Goal: Contribute content: Contribute content

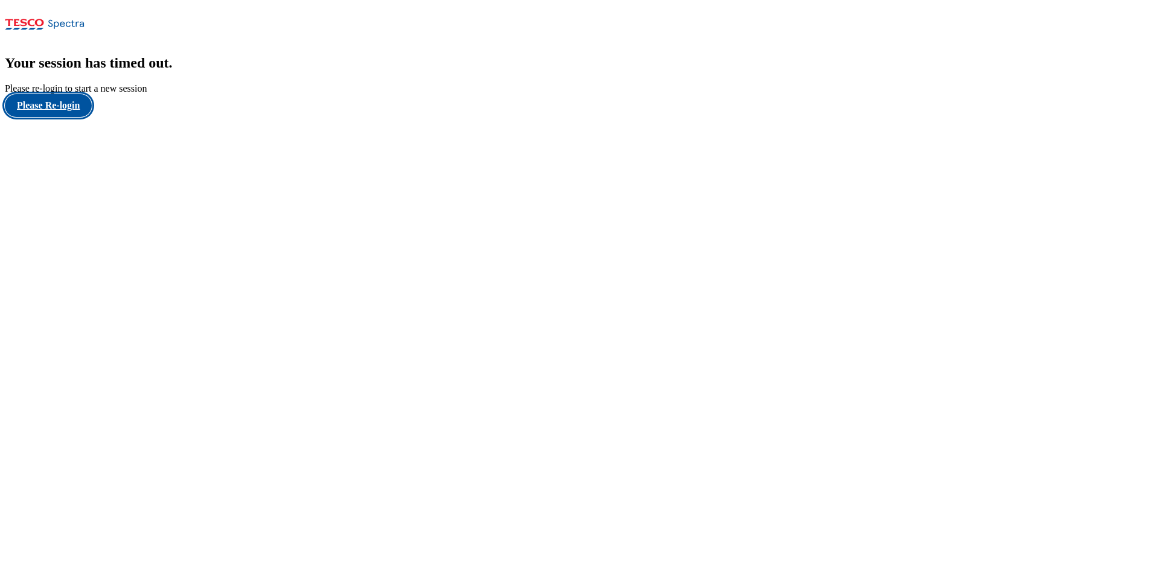
click at [62, 117] on button "Please Re-login" at bounding box center [48, 105] width 87 height 23
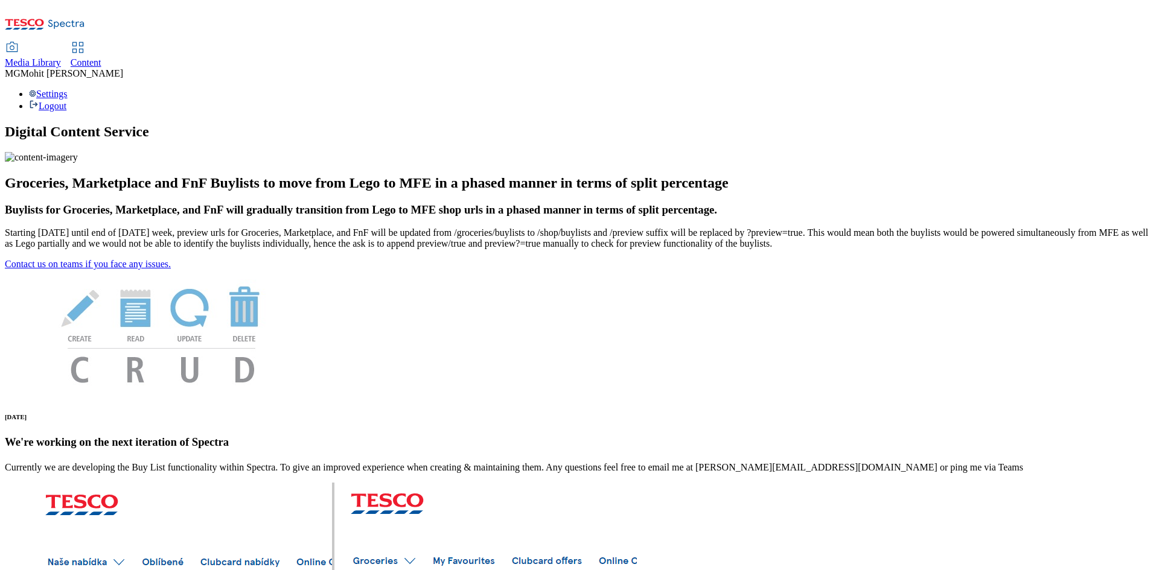
click at [101, 57] on span "Content" at bounding box center [86, 62] width 31 height 10
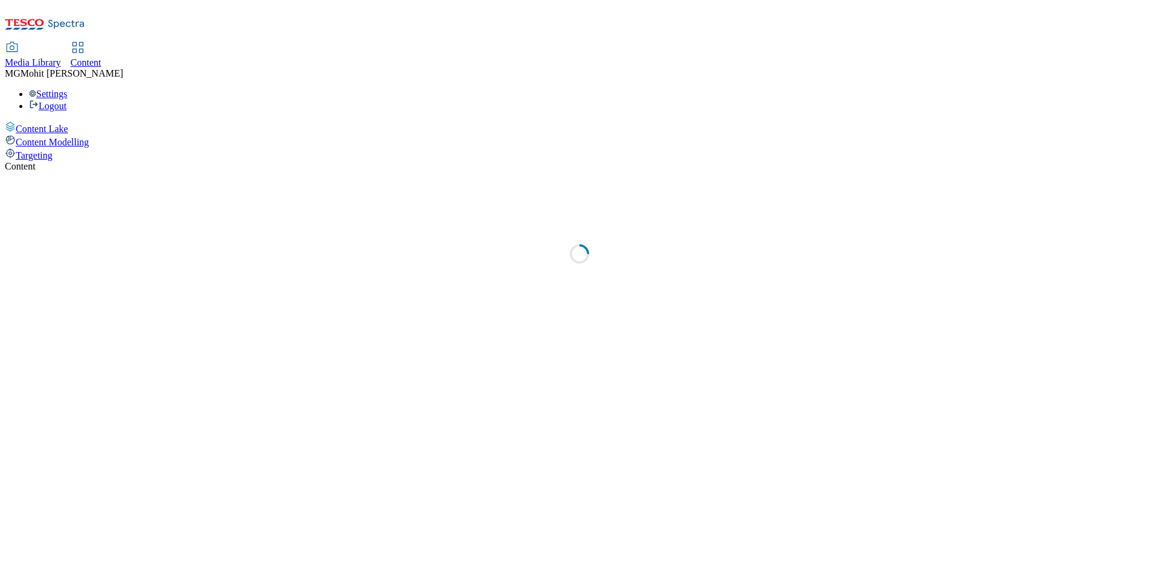
select select "ghs-[GEOGRAPHIC_DATA]"
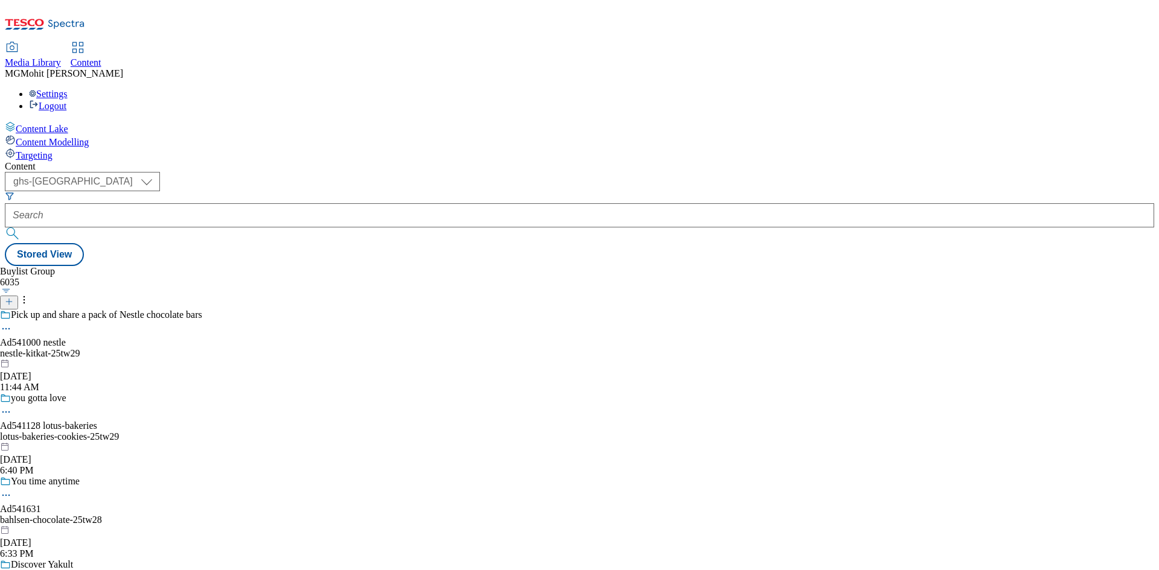
click at [12, 302] on line at bounding box center [9, 302] width 6 height 0
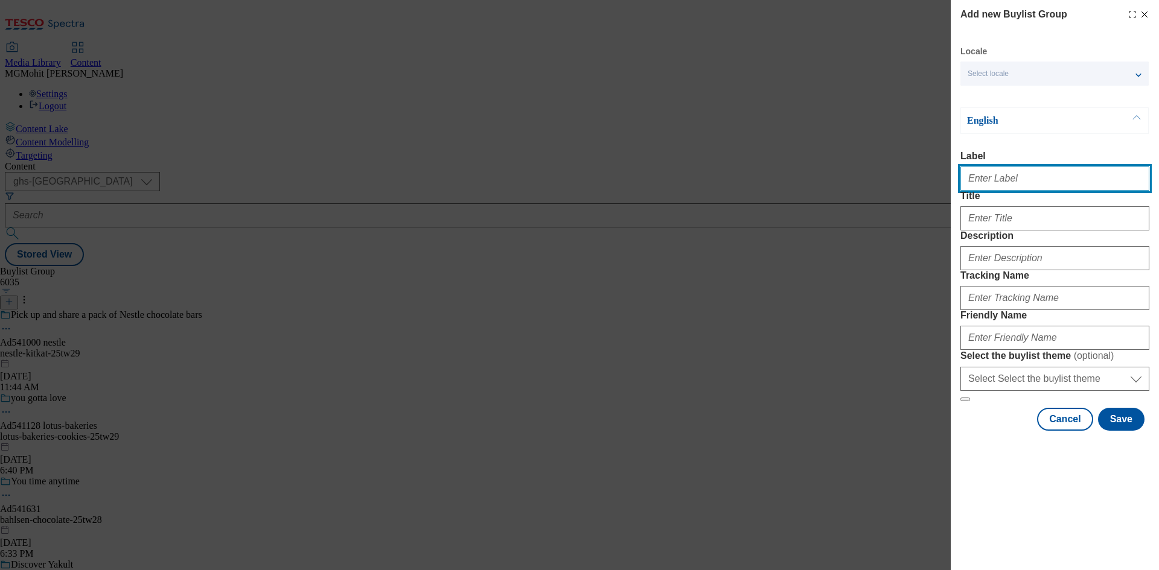
click at [999, 182] on input "Label" at bounding box center [1054, 179] width 189 height 24
paste input "Ad541452 kelloggs"
type input "Ad541452 kelloggs"
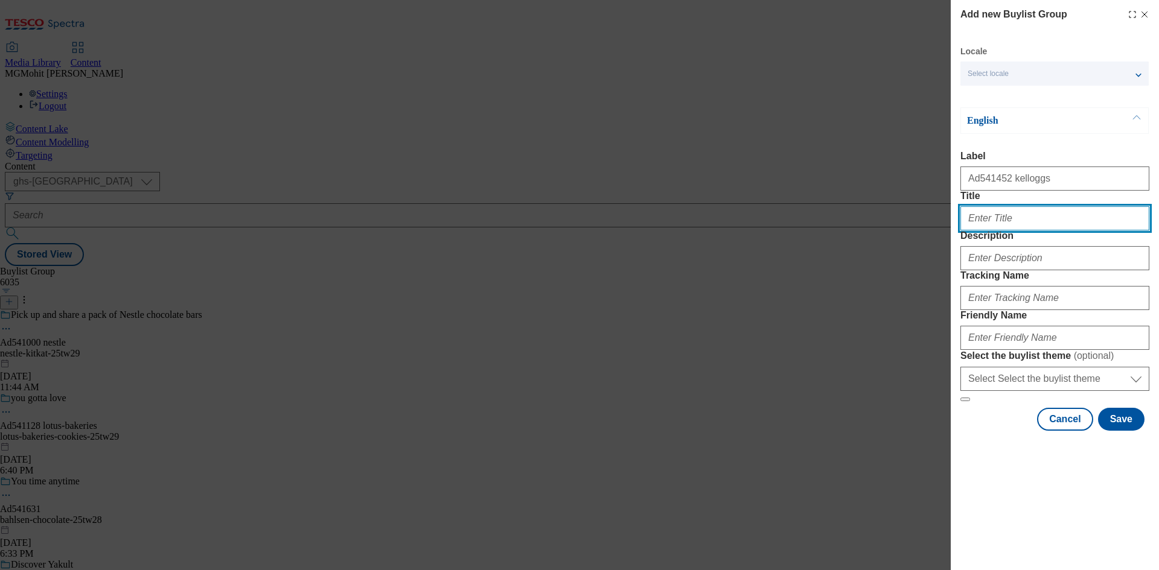
paste input "High Protein"
type input "High Protein"
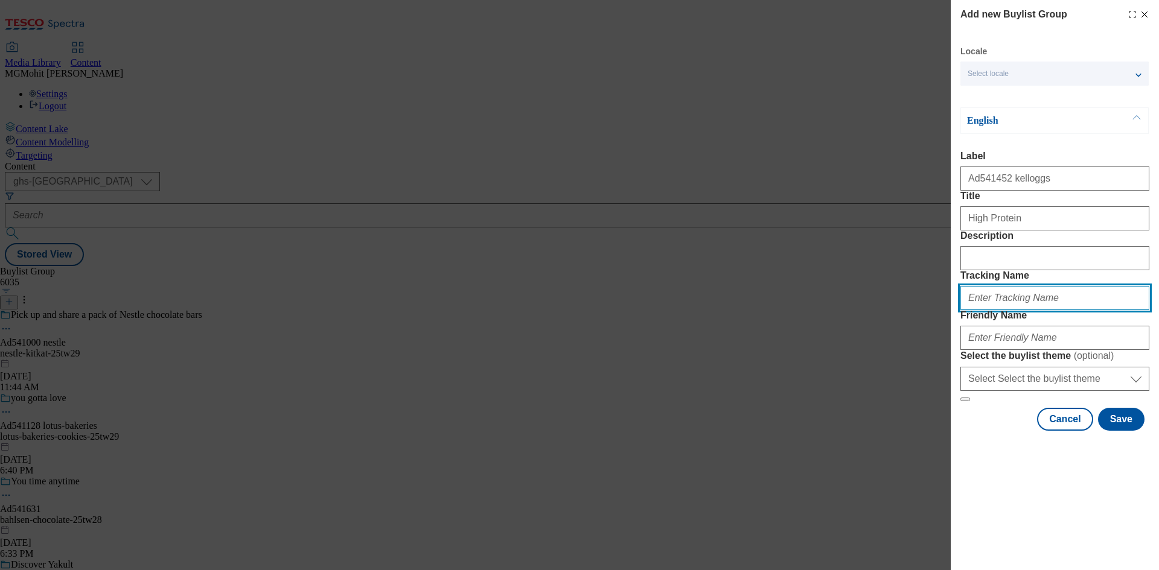
paste input "DH_AD541452"
paste input "kelloggs-high-protein-25tw29"
type input "DH_AD541452"
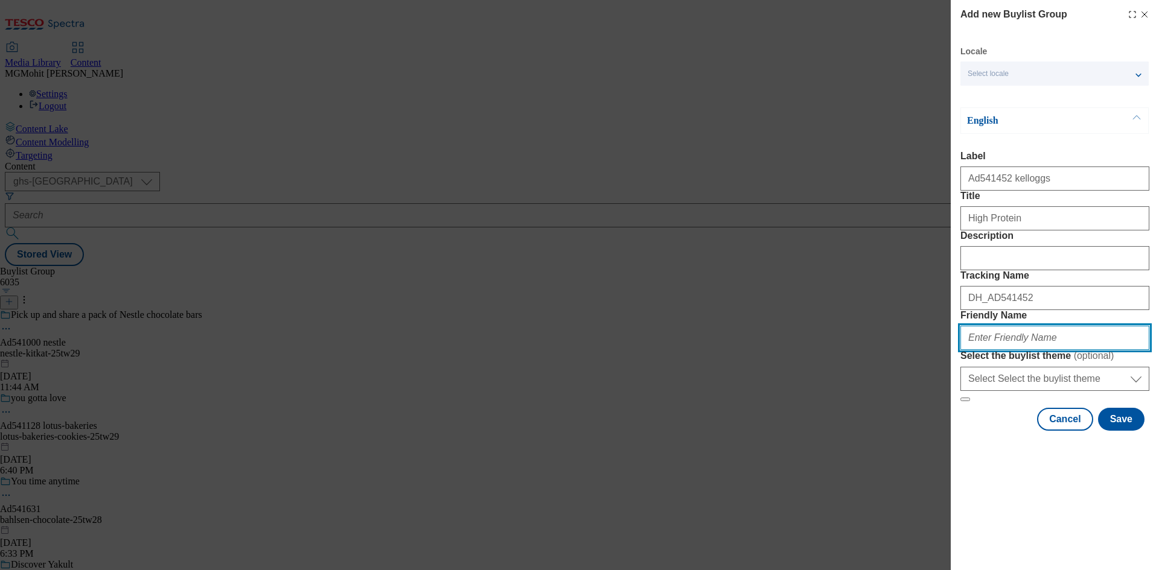
click at [1013, 350] on input "Friendly Name" at bounding box center [1054, 338] width 189 height 24
paste input "kelloggs-high-protein-25tw29"
type input "kelloggs-high-protein-25tw29"
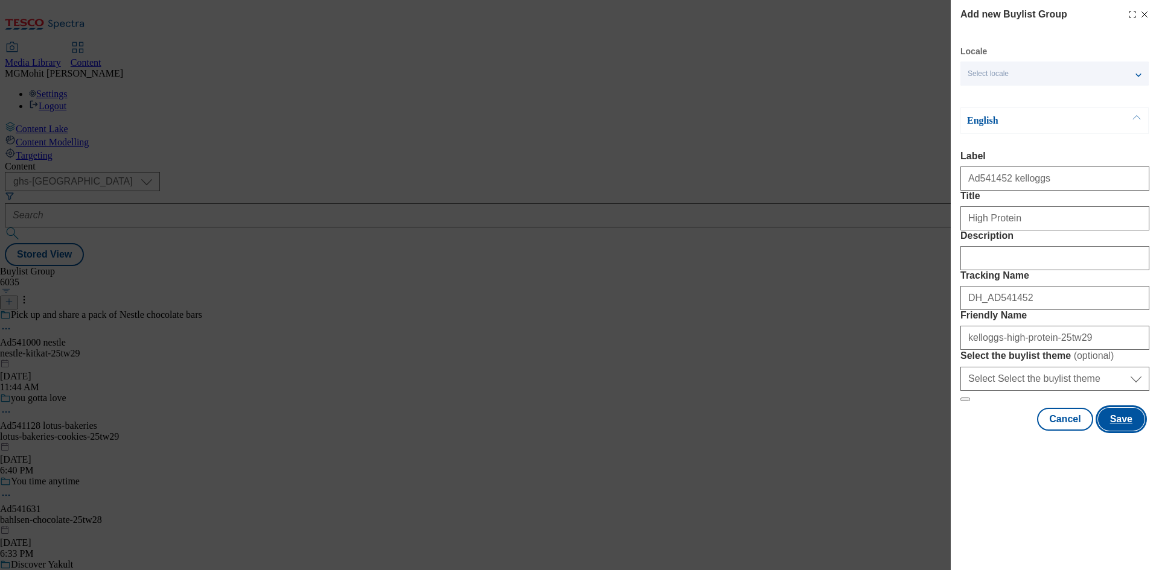
click at [1124, 431] on button "Save" at bounding box center [1121, 419] width 46 height 23
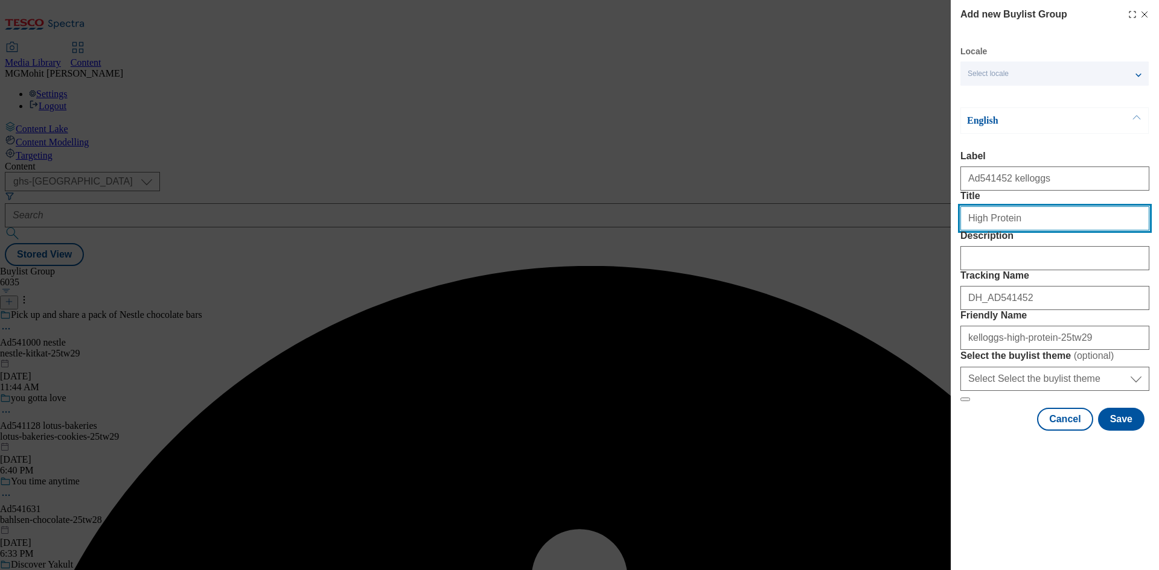
click at [1030, 231] on input "High Protein" at bounding box center [1054, 218] width 189 height 24
type input "High Protein"
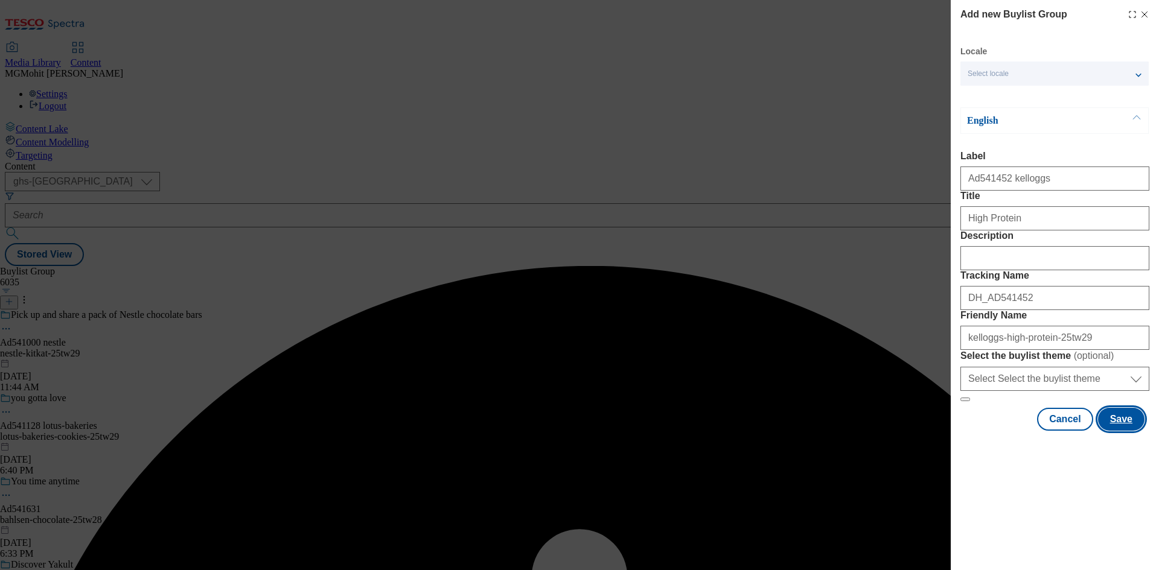
click at [1119, 431] on button "Save" at bounding box center [1121, 419] width 46 height 23
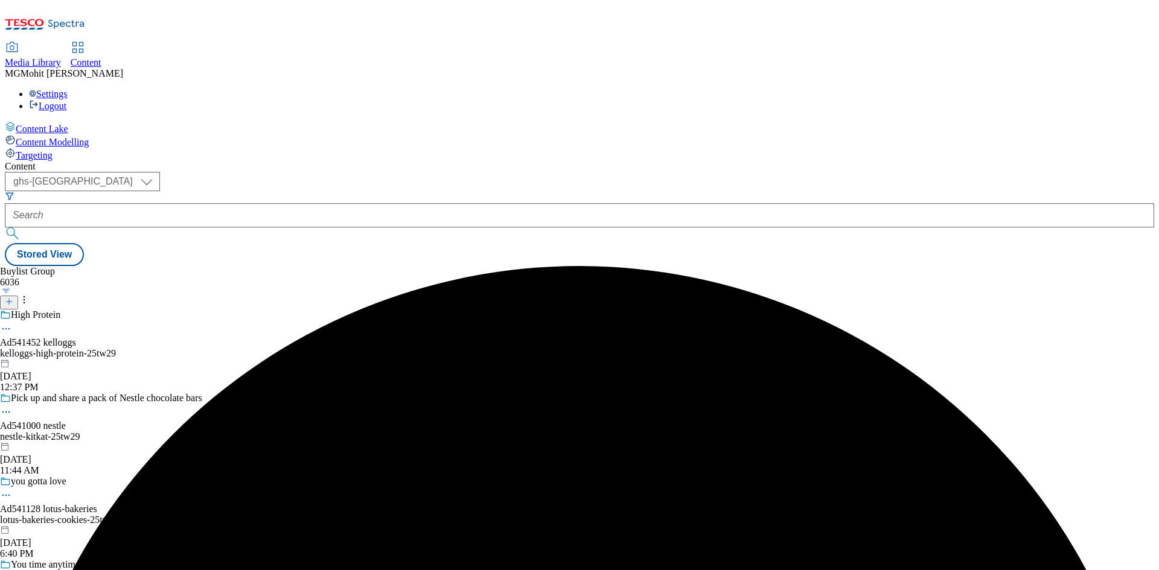
click at [202, 348] on div "kelloggs-high-protein-25tw29" at bounding box center [101, 353] width 202 height 11
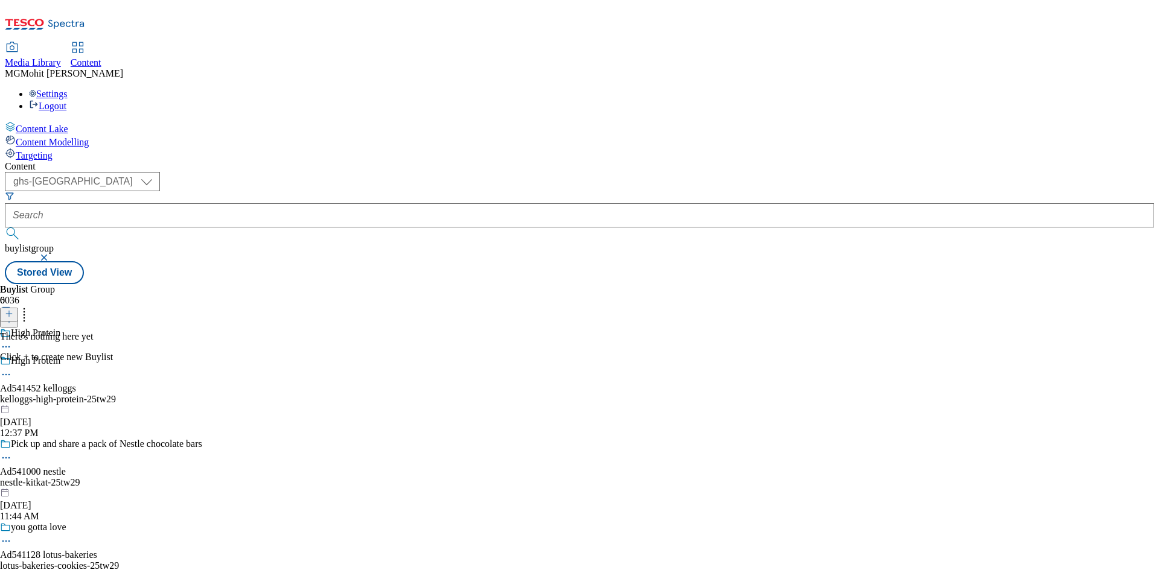
click at [13, 310] on icon at bounding box center [9, 314] width 8 height 8
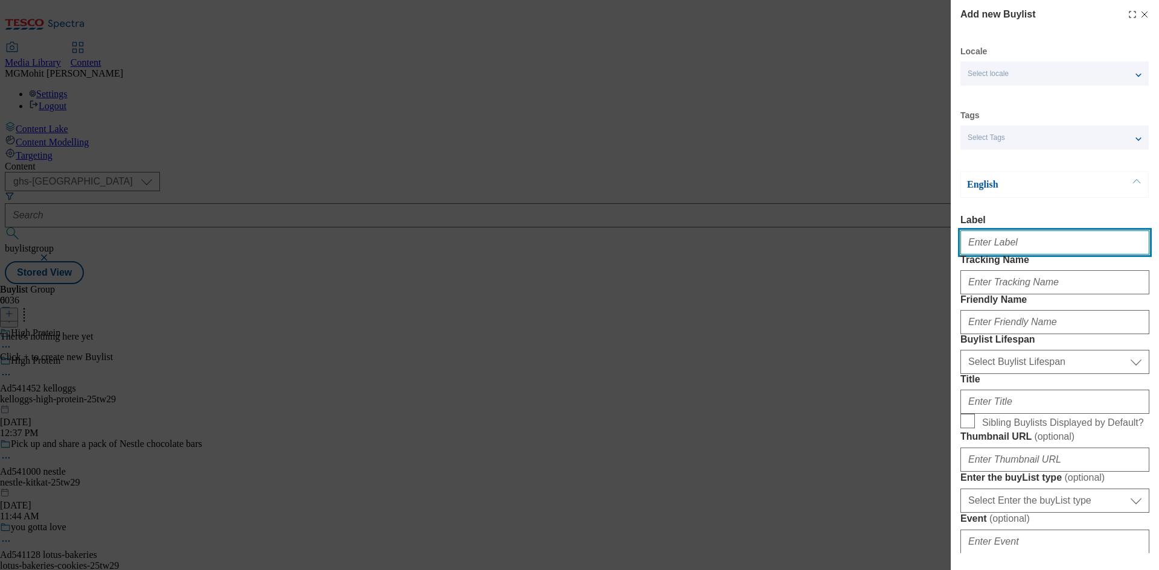
click at [992, 248] on input "Label" at bounding box center [1054, 243] width 189 height 24
paste input "Ad541452"
type input "Ad541452"
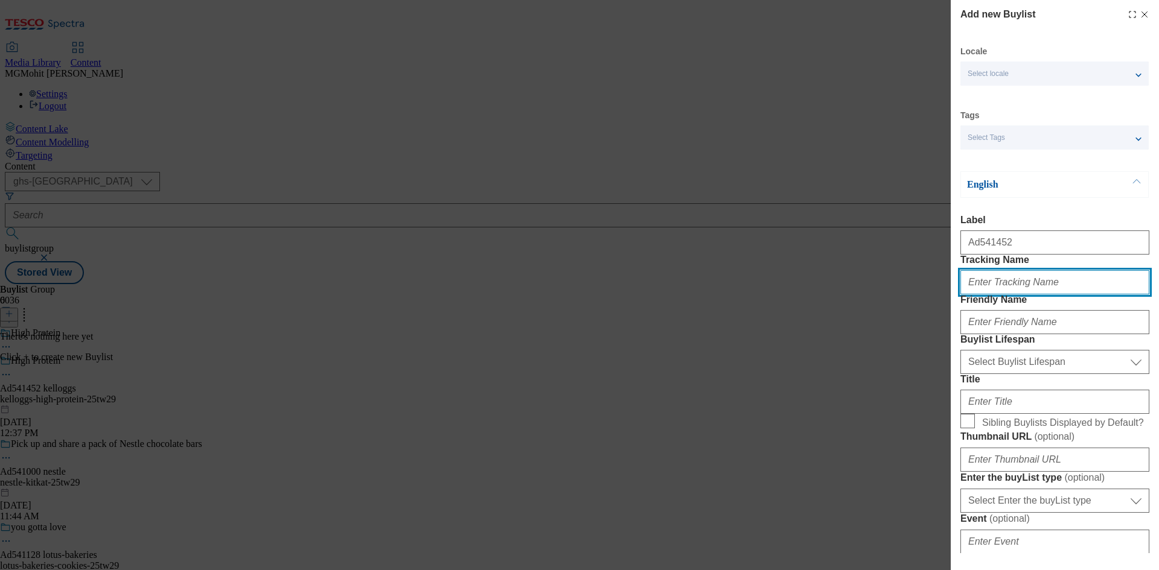
paste input "DH_AD541452"
type input "DH_AD541452"
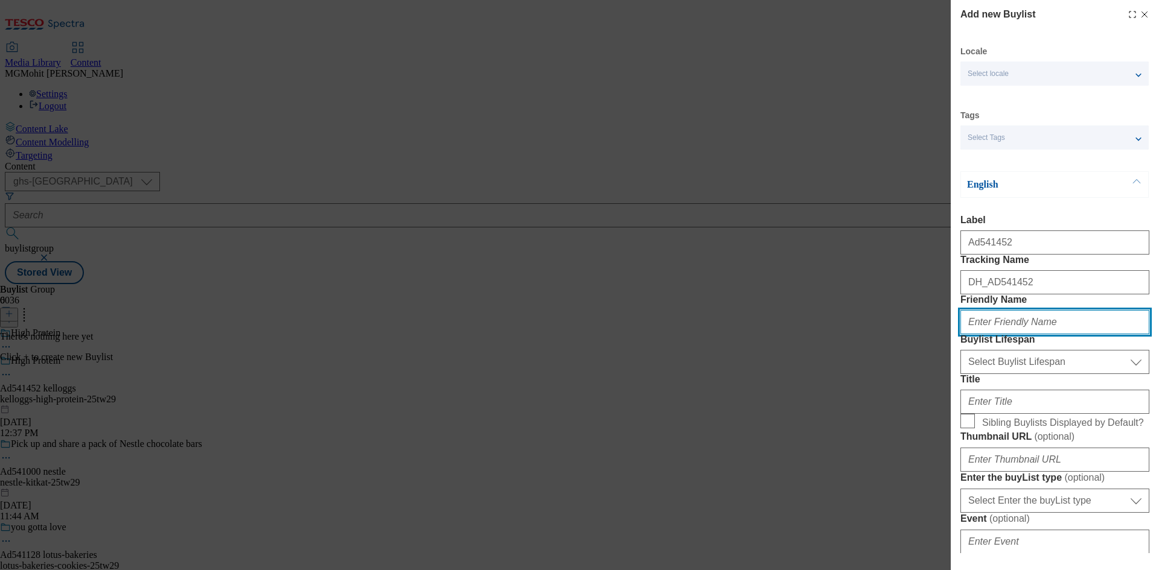
paste input "kelloggs"
type input "kelloggs"
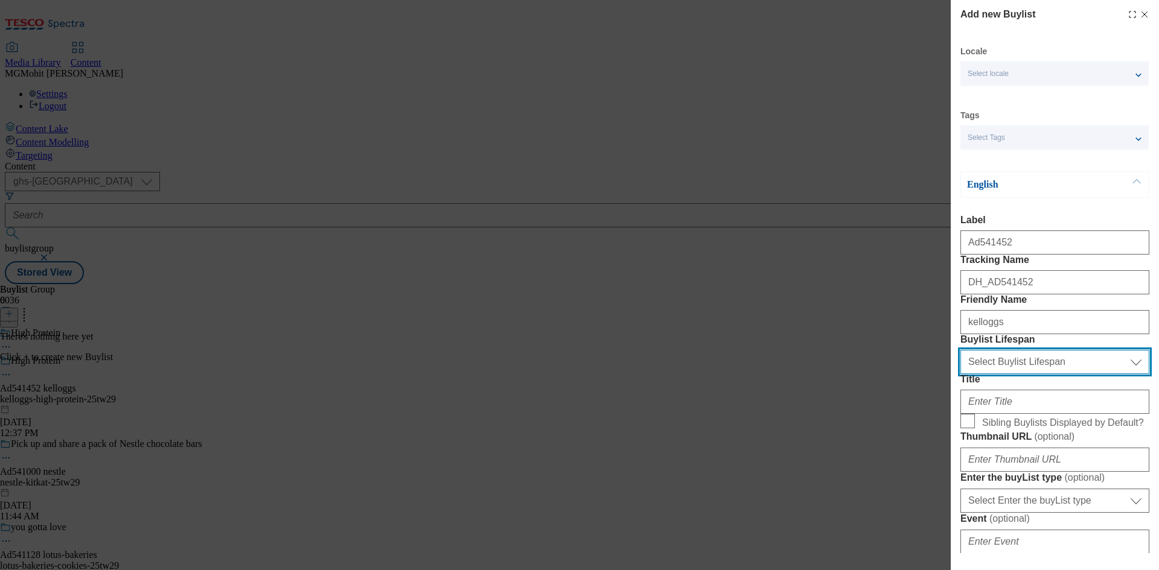
drag, startPoint x: 1023, startPoint y: 424, endPoint x: 1009, endPoint y: 440, distance: 20.6
click at [1023, 374] on select "Select Buylist Lifespan evergreen seasonal tactical" at bounding box center [1054, 362] width 189 height 24
select select "tactical"
click at [960, 374] on select "Select Buylist Lifespan evergreen seasonal tactical" at bounding box center [1054, 362] width 189 height 24
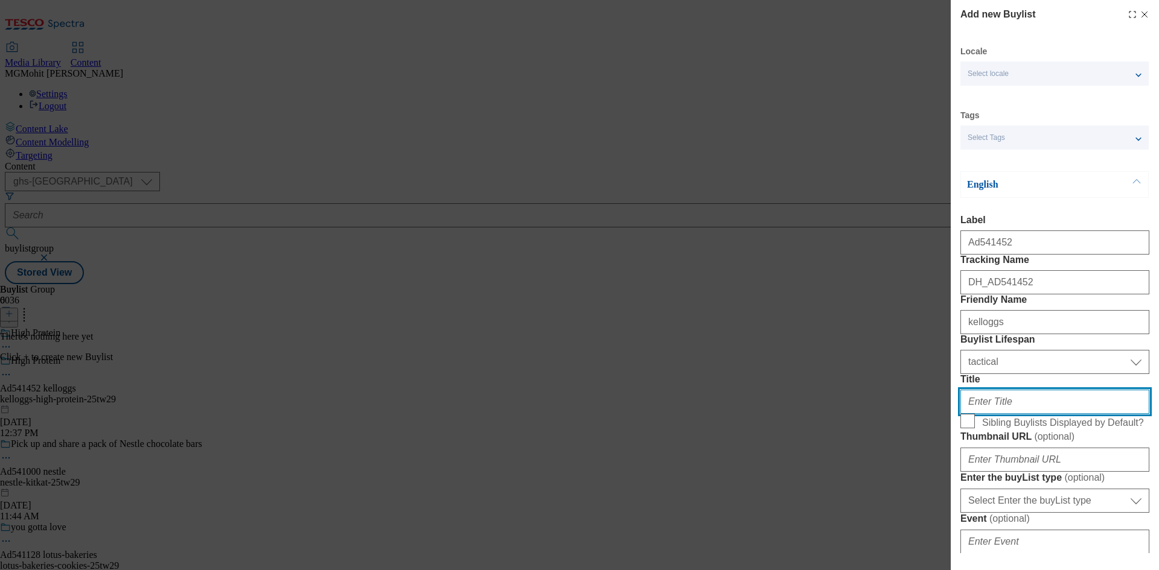
click at [988, 414] on input "Title" at bounding box center [1054, 402] width 189 height 24
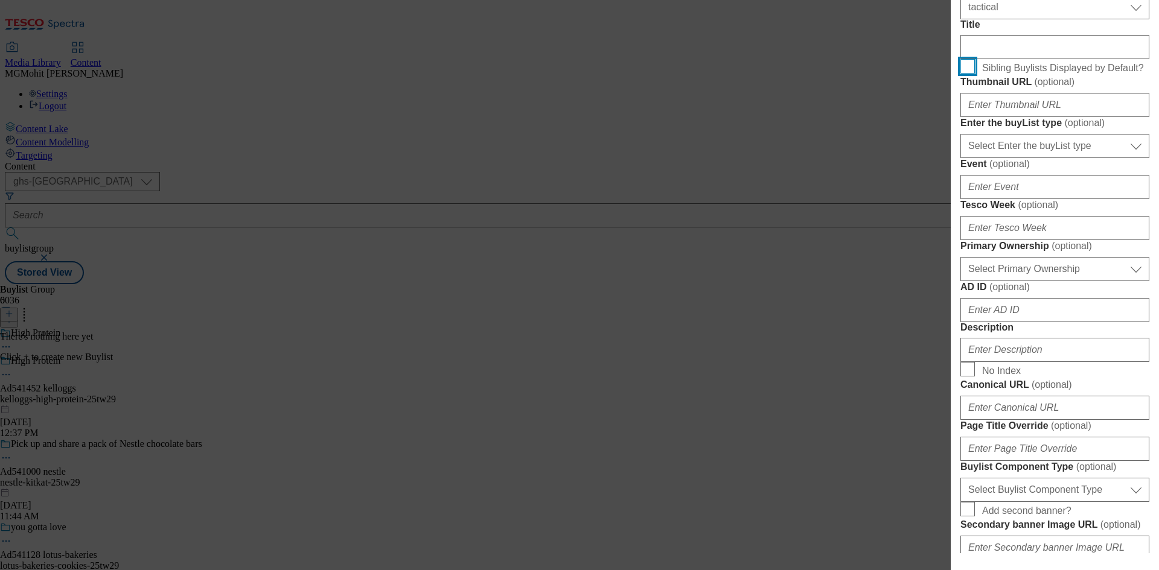
scroll to position [362, 0]
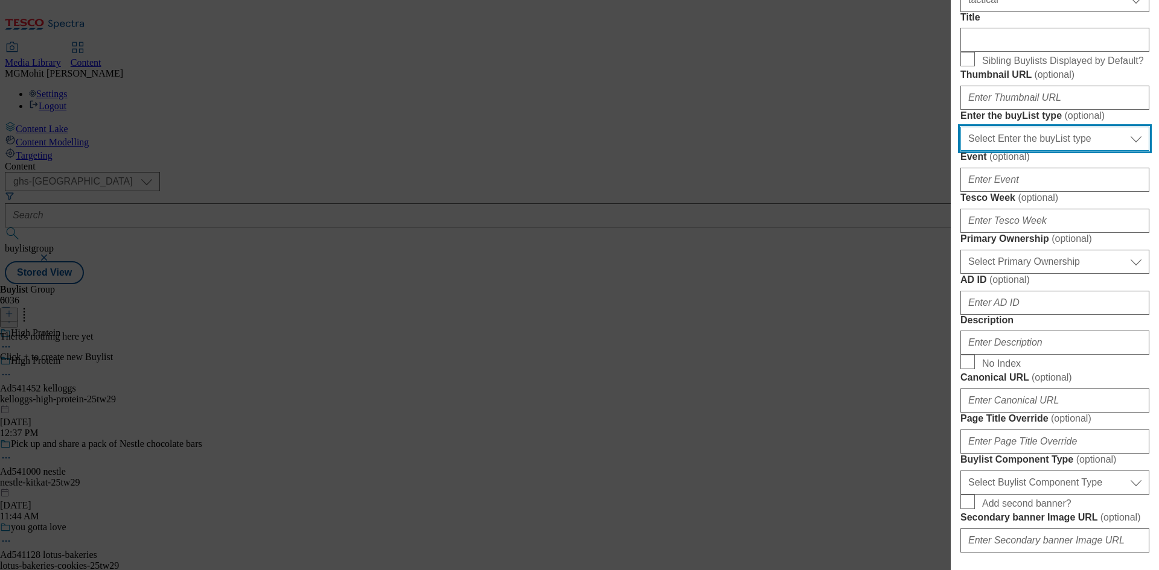
click at [1012, 151] on select "Select Enter the buyList type event supplier funded long term >4 weeks supplier…" at bounding box center [1054, 139] width 189 height 24
select select "supplier funded short term 1-3 weeks"
click at [960, 151] on select "Select Enter the buyList type event supplier funded long term >4 weeks supplier…" at bounding box center [1054, 139] width 189 height 24
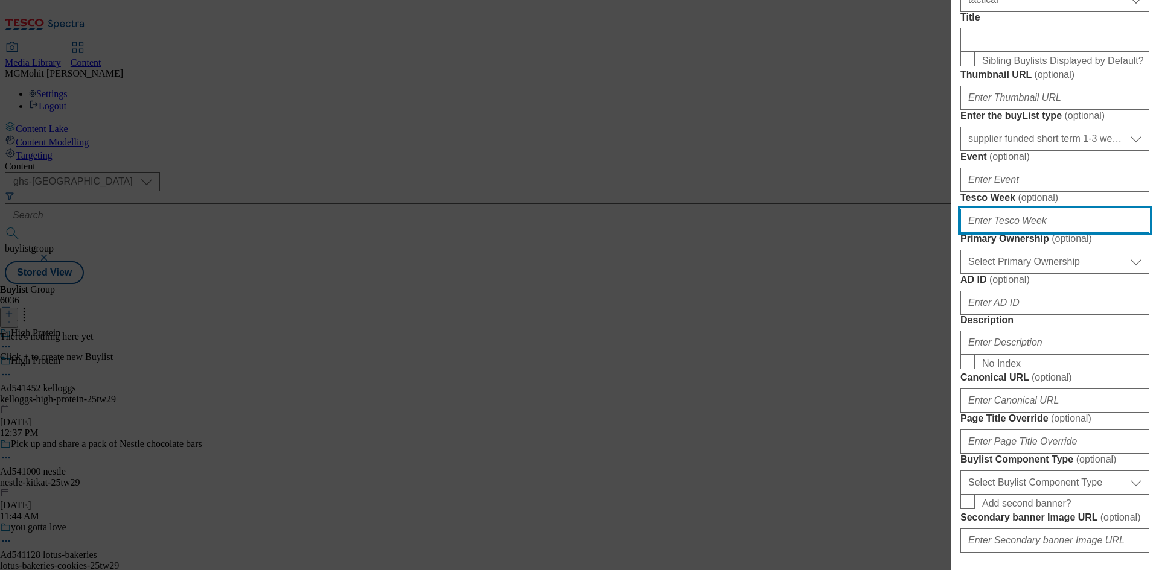
click at [980, 233] on input "Tesco Week ( optional )" at bounding box center [1054, 221] width 189 height 24
type input "29"
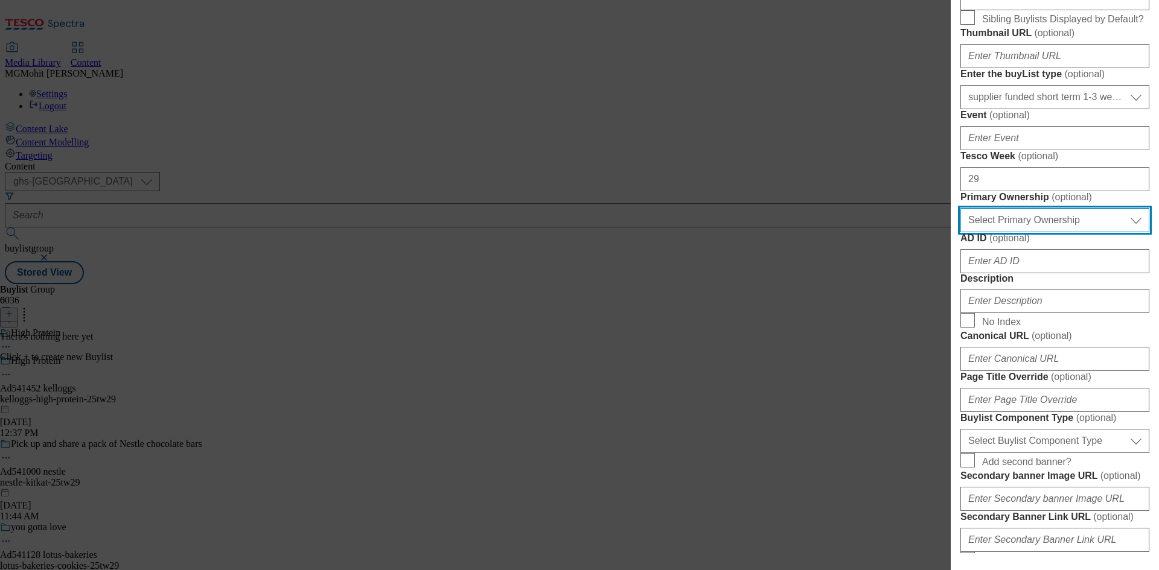
scroll to position [483, 0]
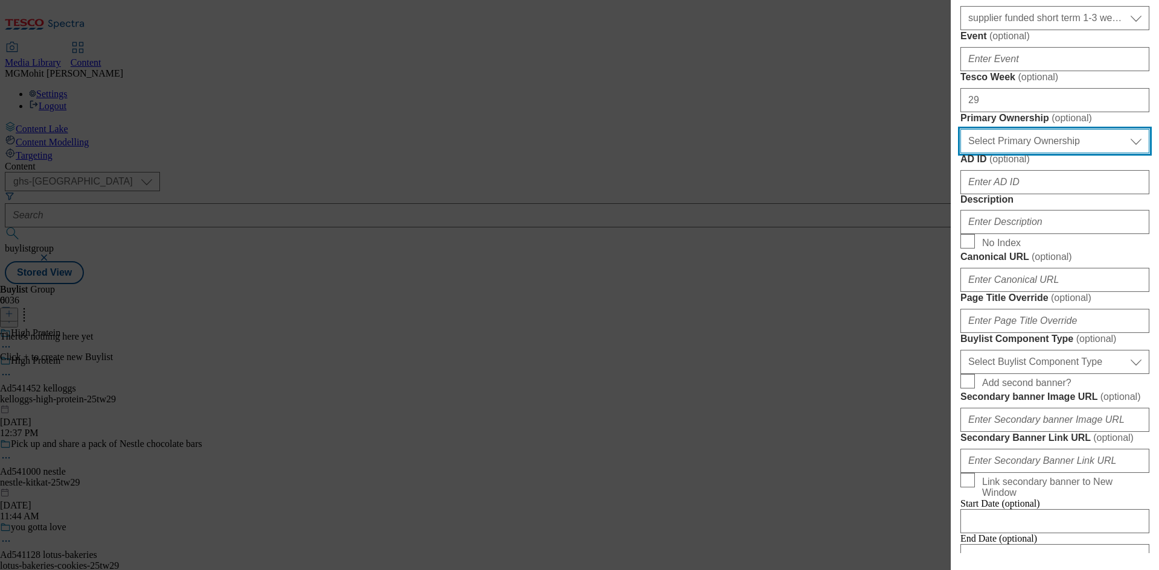
click at [1025, 153] on select "Select Primary Ownership [PERSON_NAME]" at bounding box center [1054, 141] width 189 height 24
select select "dunnhumby"
click at [960, 153] on select "Select Primary Ownership [PERSON_NAME]" at bounding box center [1054, 141] width 189 height 24
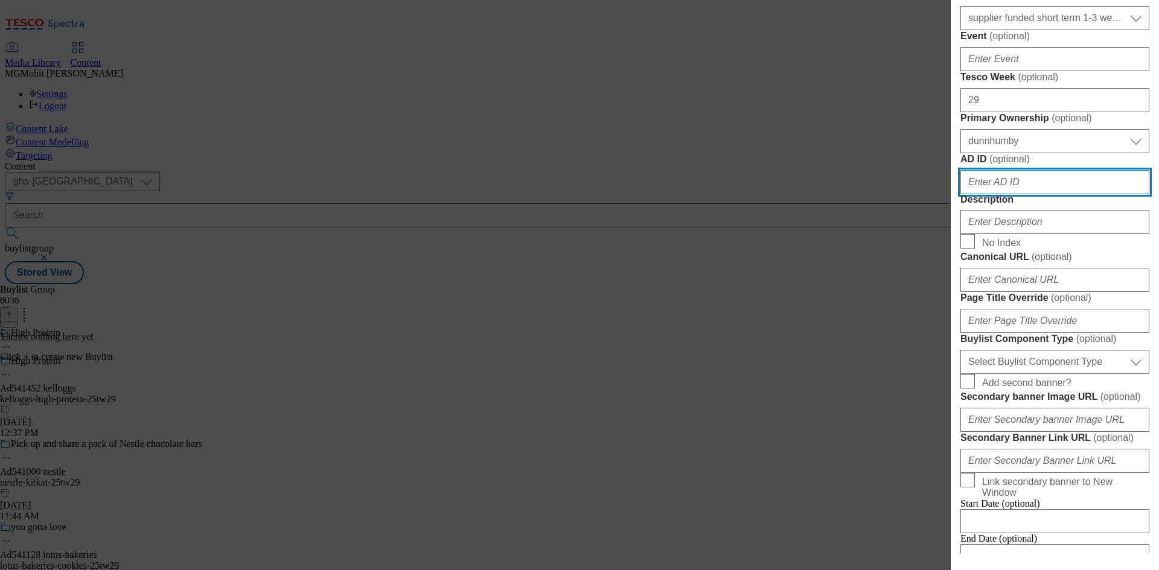
click at [996, 194] on input "AD ID ( optional )" at bounding box center [1054, 182] width 189 height 24
paste input "541452"
type input "541452"
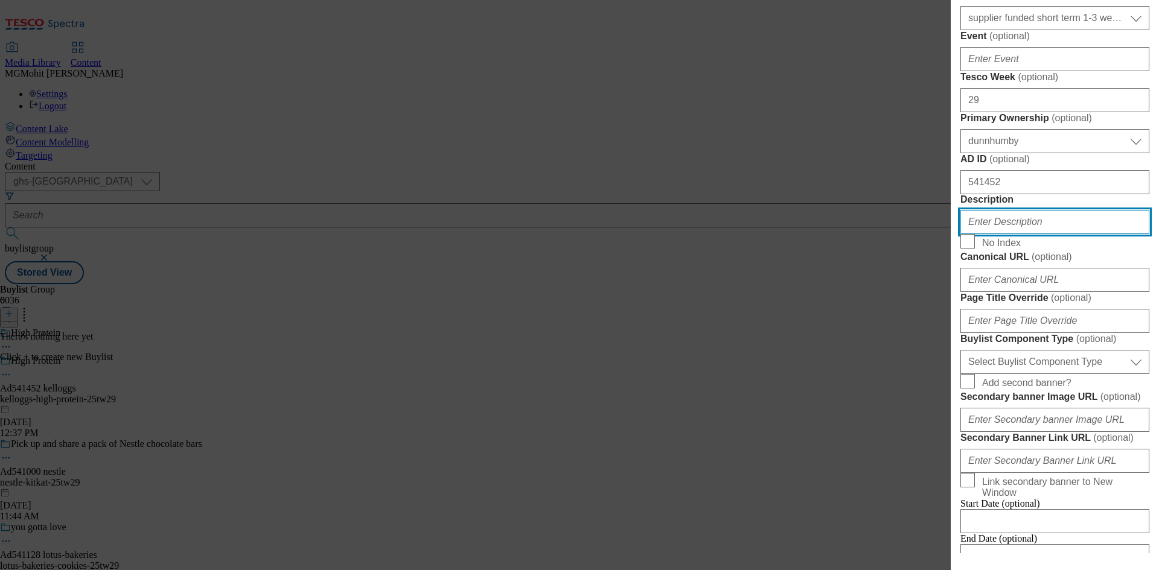
click at [983, 234] on input "Description" at bounding box center [1054, 222] width 189 height 24
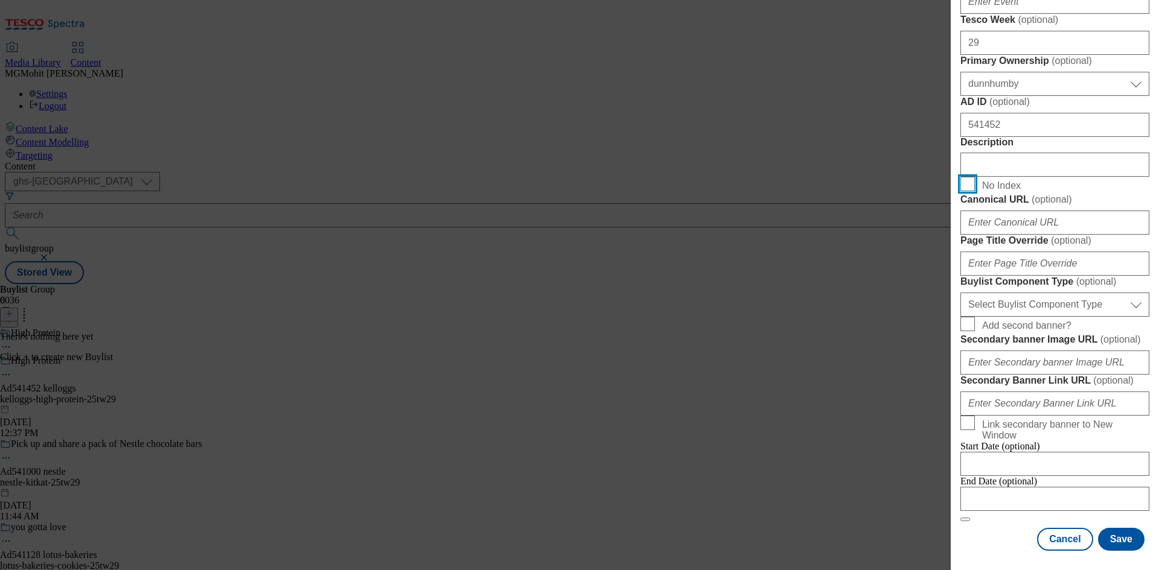
scroll to position [785, 0]
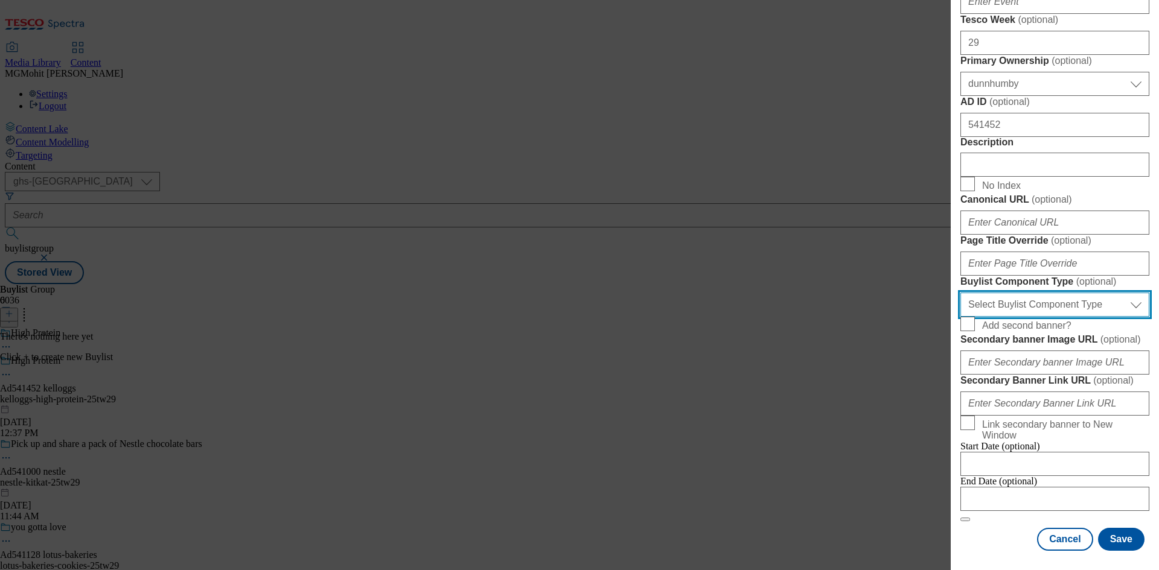
click at [1023, 317] on select "Select Buylist Component Type Banner Competition Header Meal" at bounding box center [1054, 305] width 189 height 24
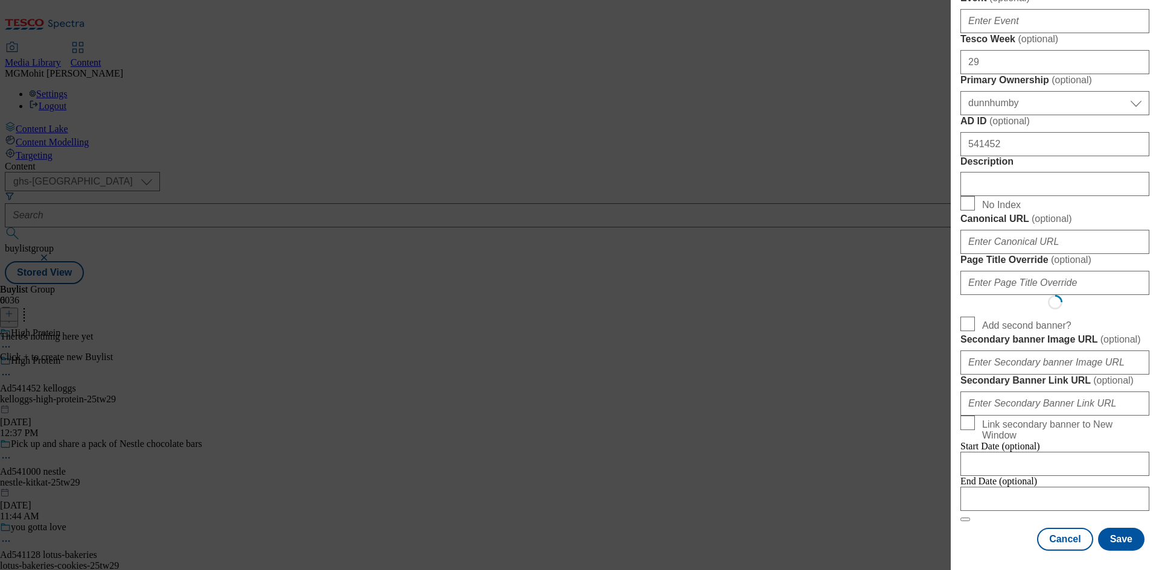
scroll to position [0, 0]
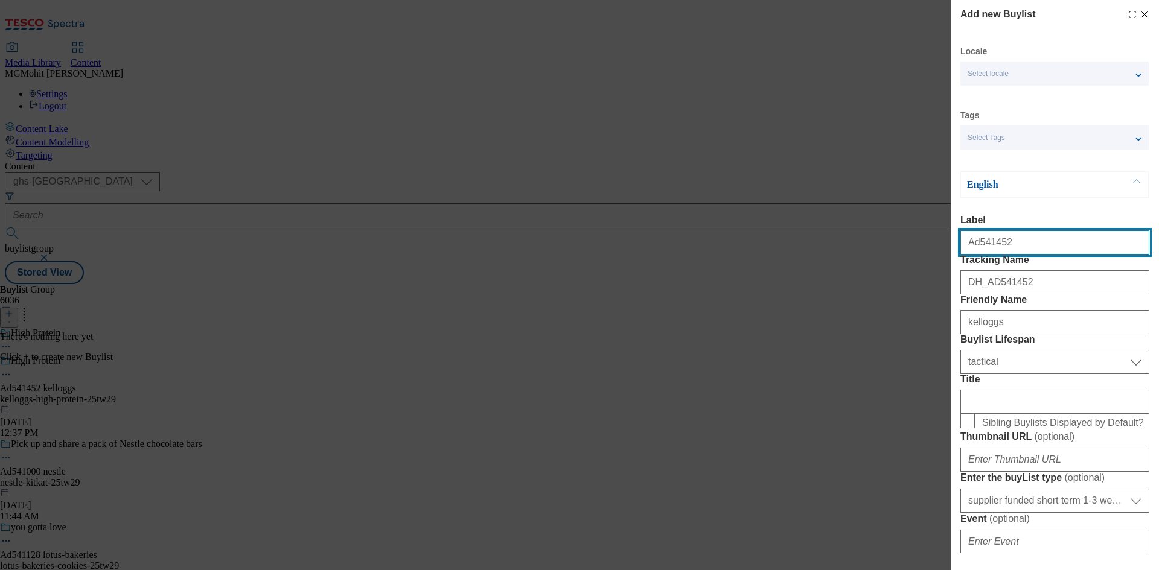
select select "Banner"
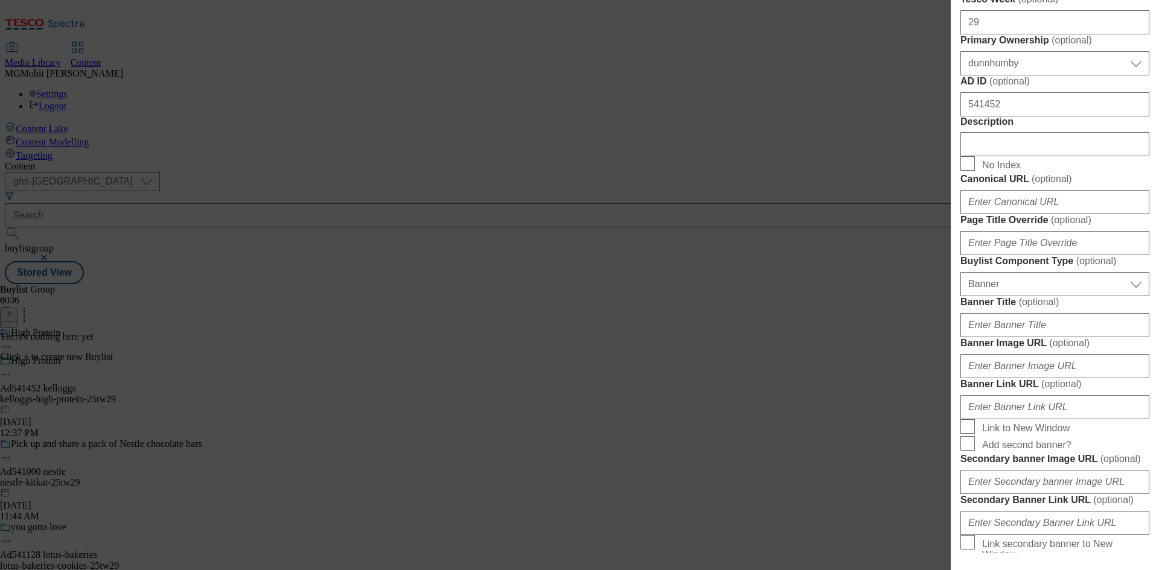
scroll to position [724, 0]
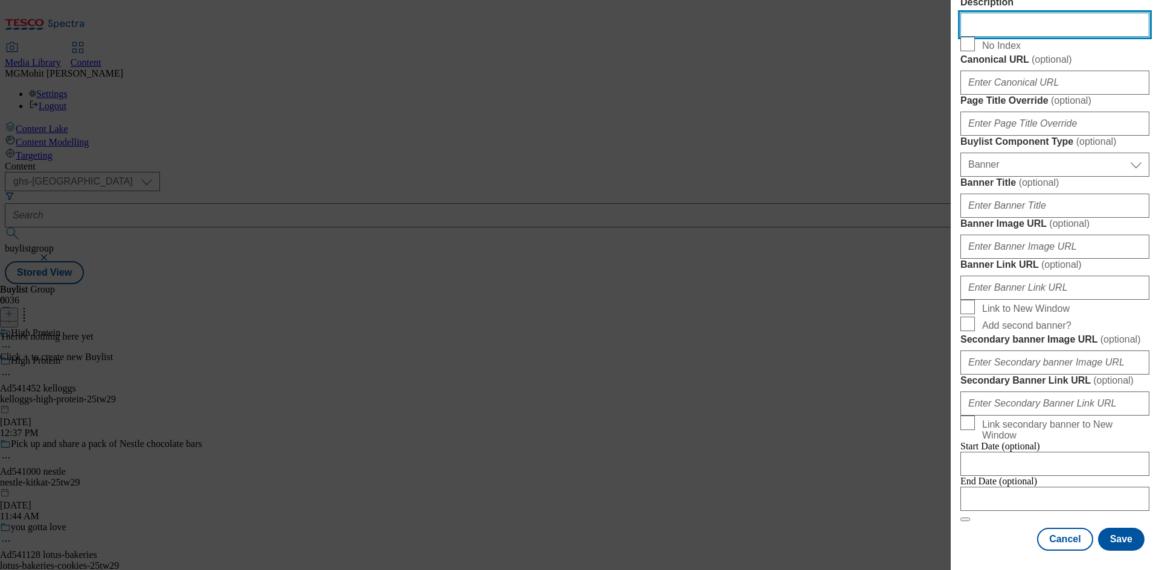
drag, startPoint x: 995, startPoint y: 216, endPoint x: 905, endPoint y: 225, distance: 90.3
click at [905, 225] on div "Add new Buylist Locale Select locale English Welsh Tags Select Tags fnf marketp…" at bounding box center [579, 285] width 1159 height 570
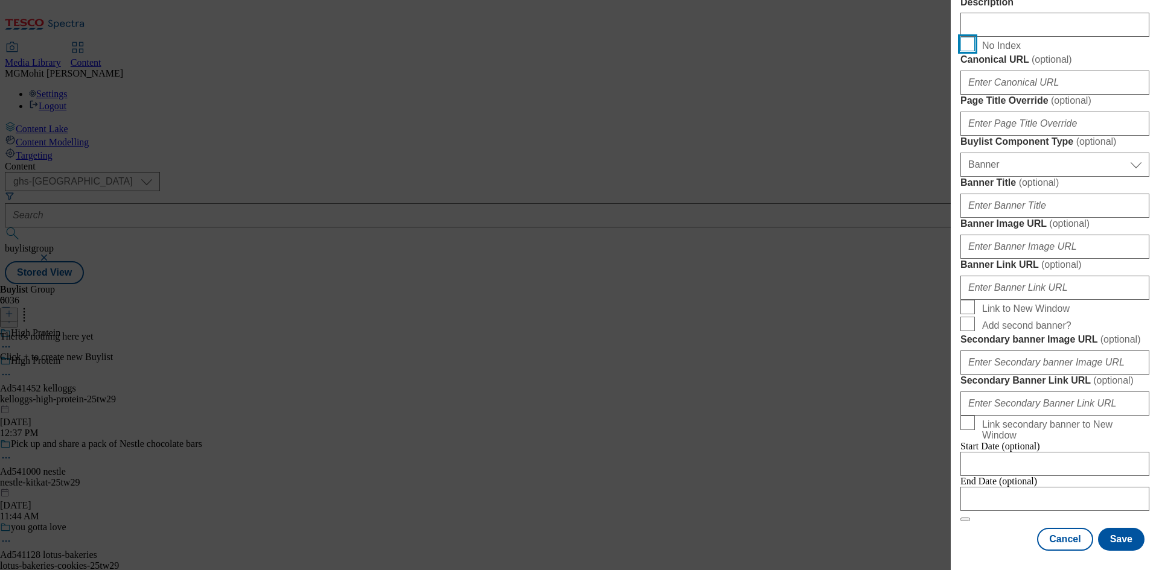
scroll to position [1197, 0]
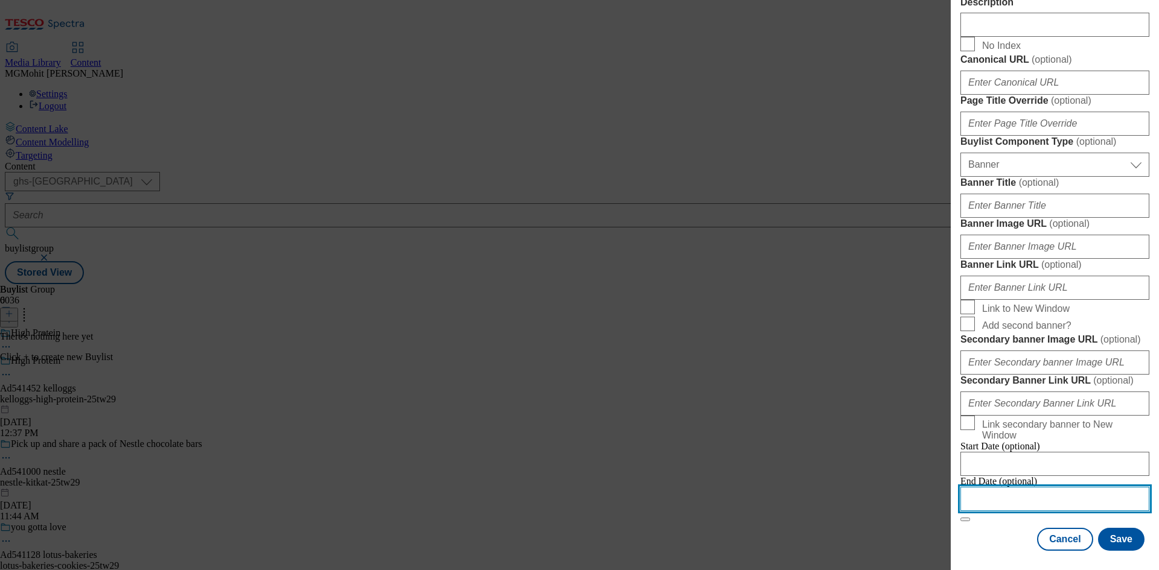
click at [997, 495] on input "Modal" at bounding box center [1054, 499] width 189 height 24
select select "2025"
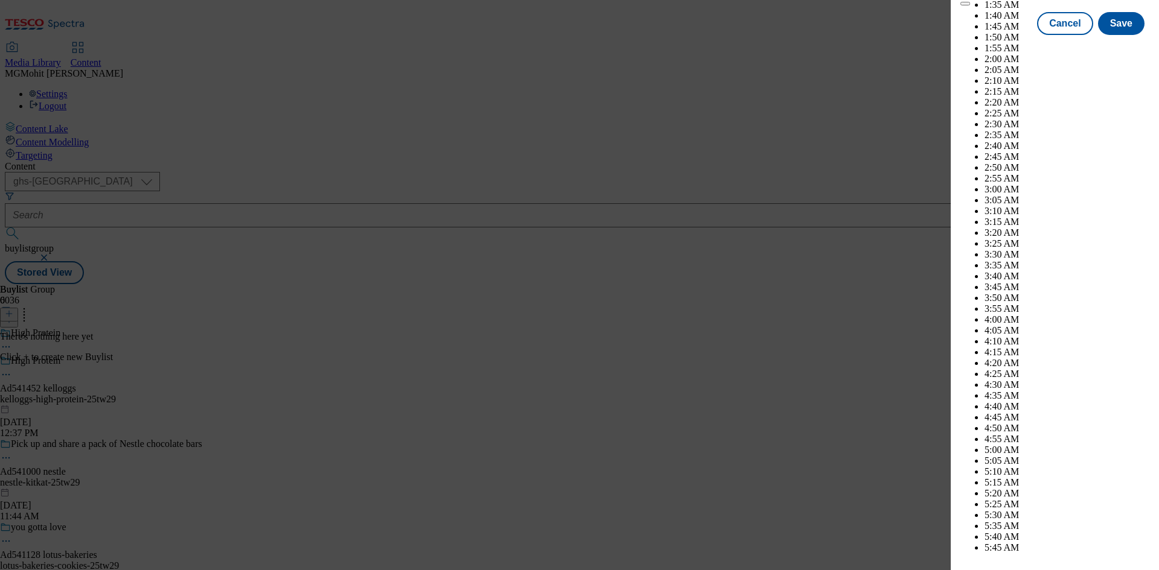
scroll to position [3362, 0]
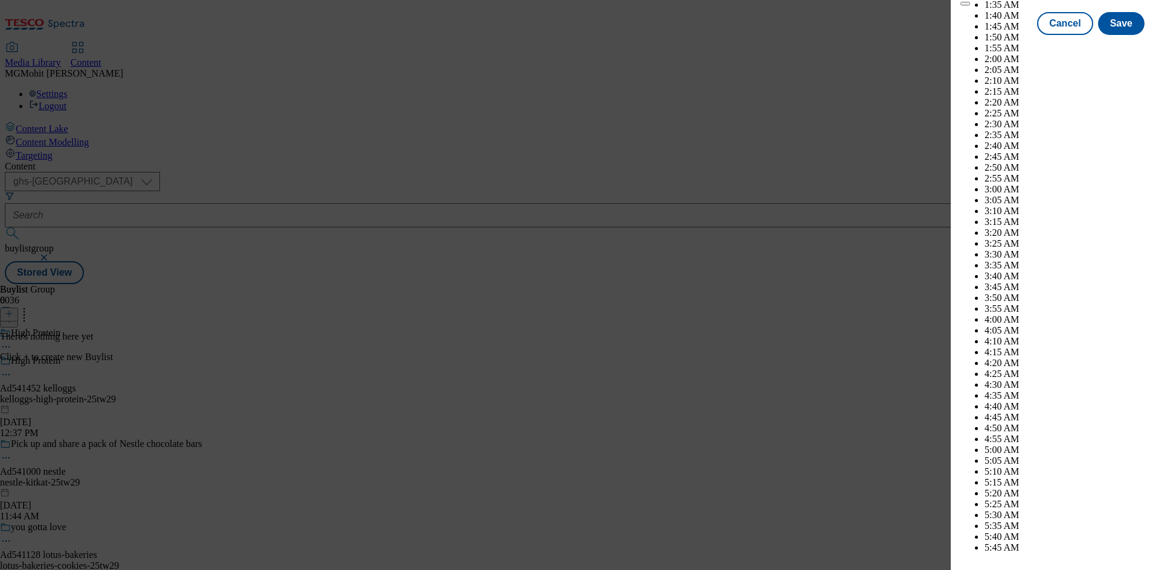
select select "December"
click at [1111, 46] on button "Save" at bounding box center [1121, 34] width 46 height 23
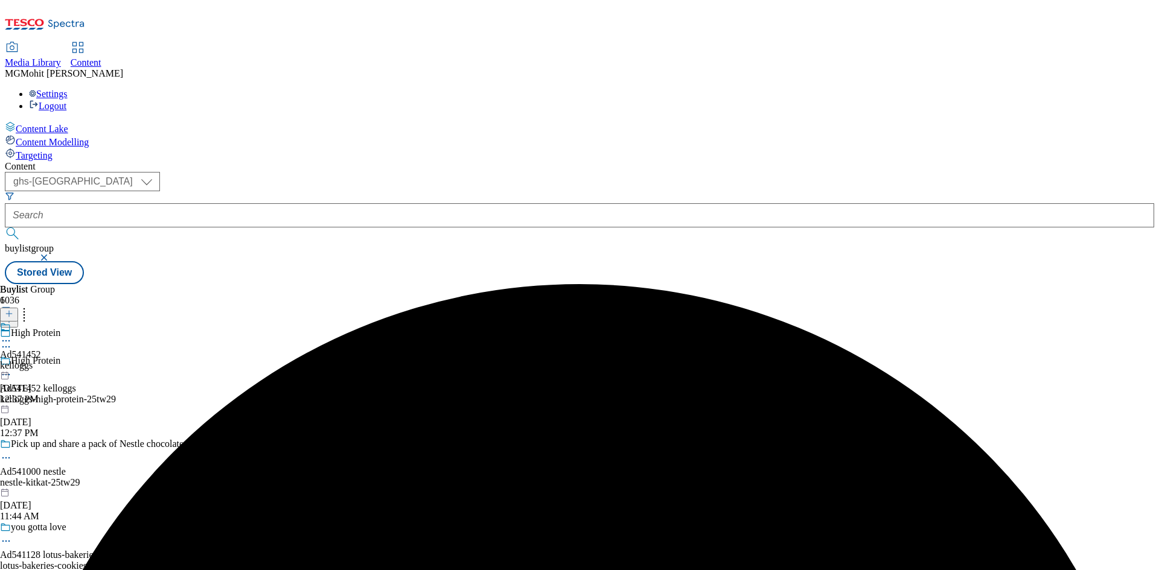
click at [41, 360] on div "kelloggs" at bounding box center [20, 365] width 41 height 11
click at [13, 310] on icon at bounding box center [9, 314] width 8 height 8
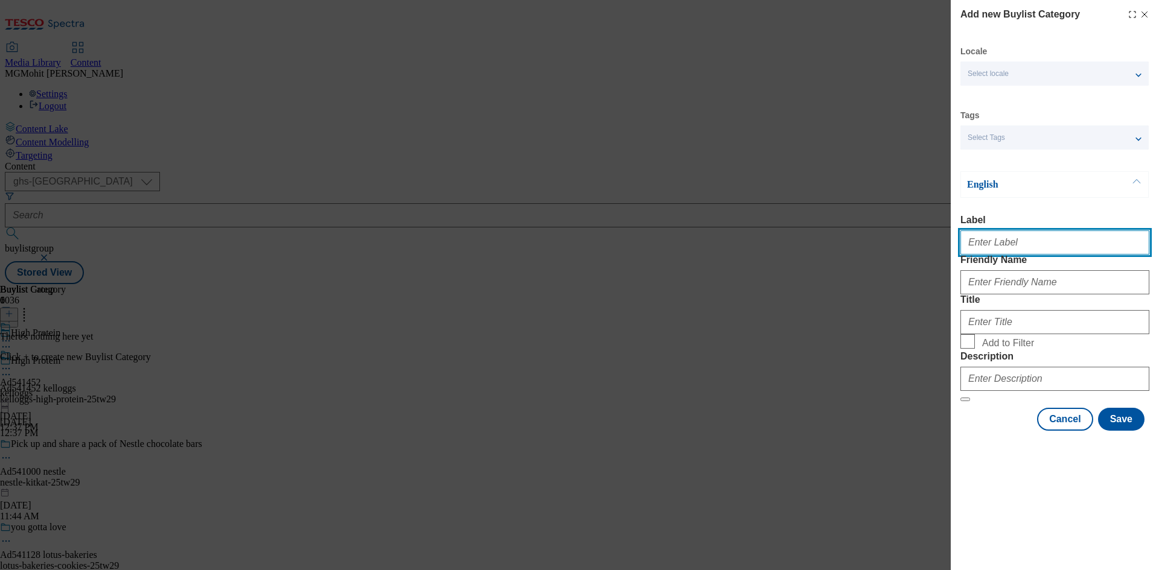
click at [1005, 247] on input "Label" at bounding box center [1054, 243] width 189 height 24
paste input "Ad541452"
type input "Ad541452"
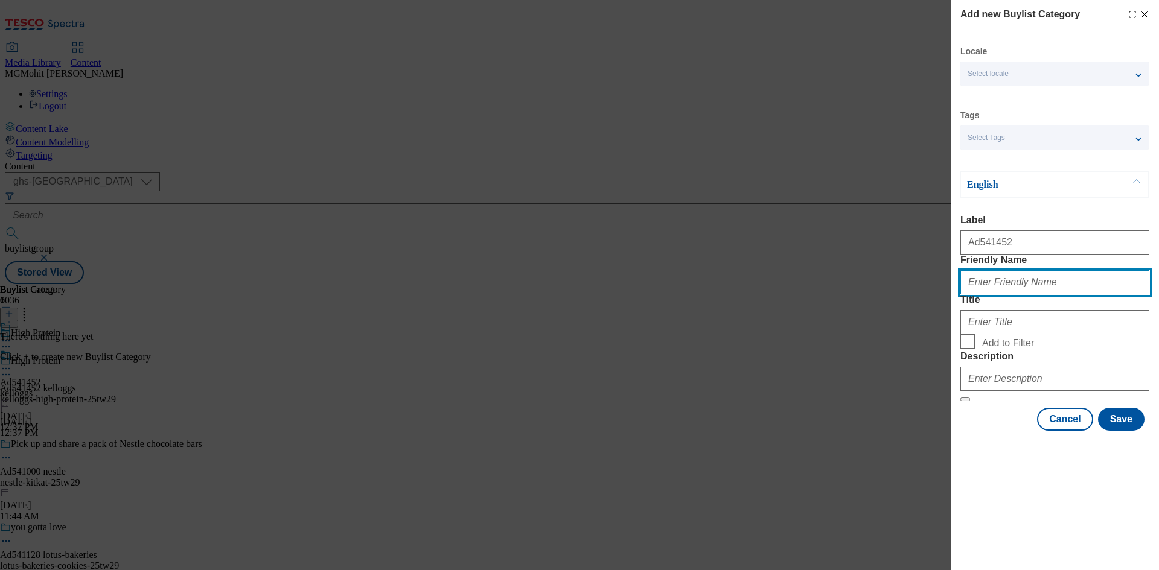
paste input "kelloggs-high-protein"
type input "kelloggs-high-protein"
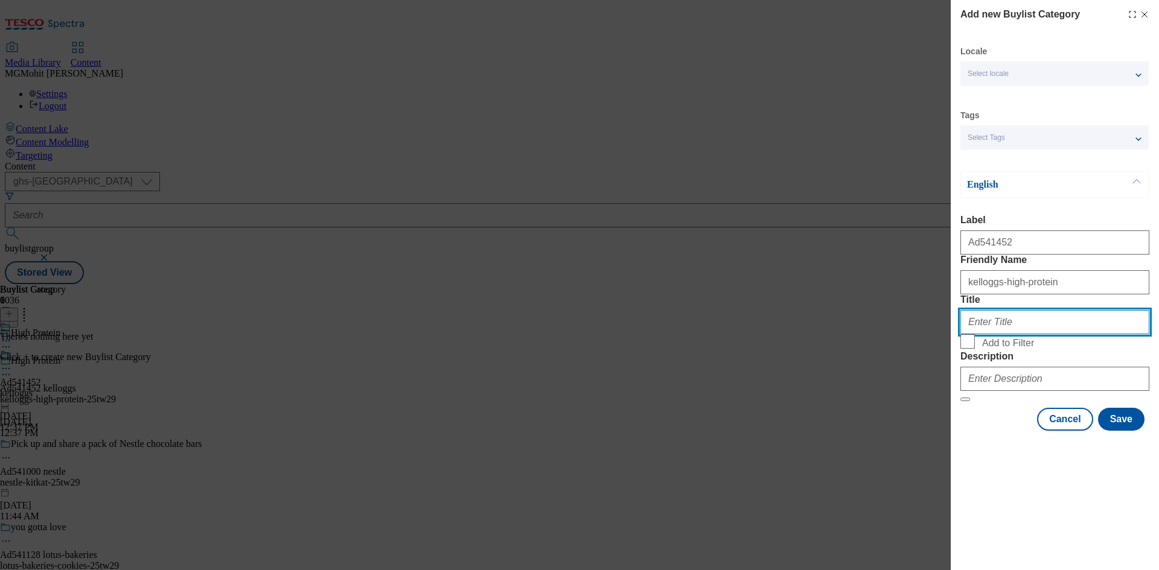
click at [988, 334] on input "Title" at bounding box center [1054, 322] width 189 height 24
paste input "Kelloggs"
type input "Kelloggs"
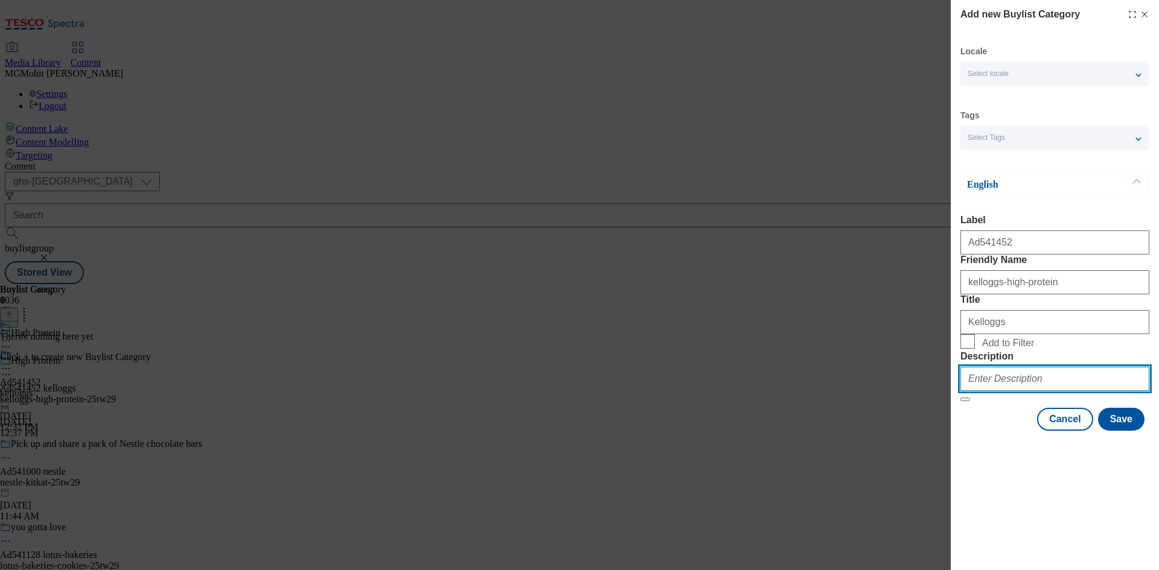
click at [996, 391] on input "Description" at bounding box center [1054, 379] width 189 height 24
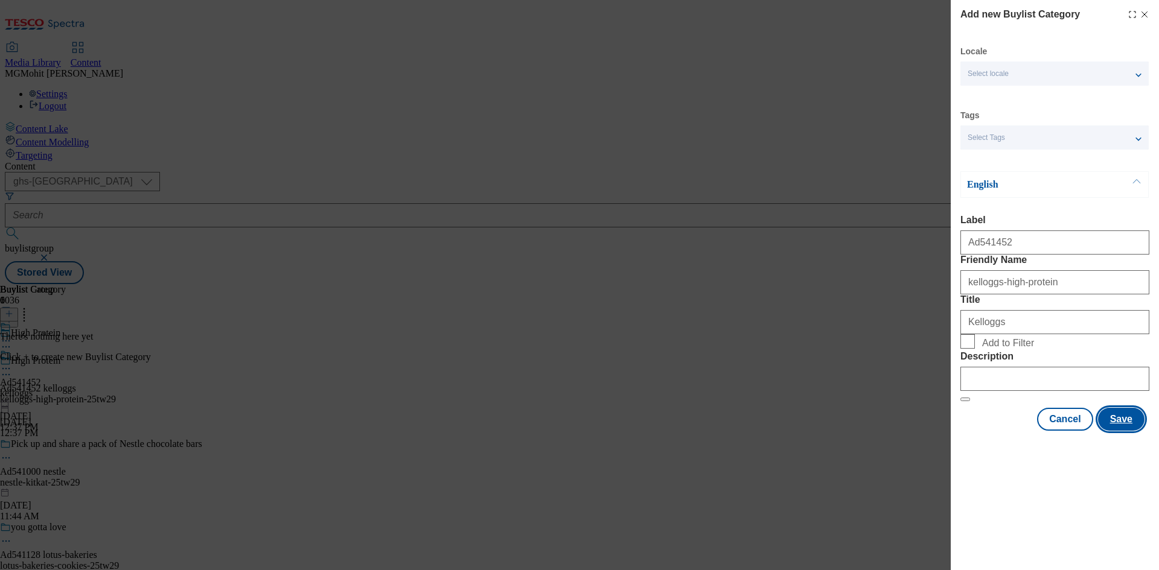
click at [1132, 431] on button "Save" at bounding box center [1121, 419] width 46 height 23
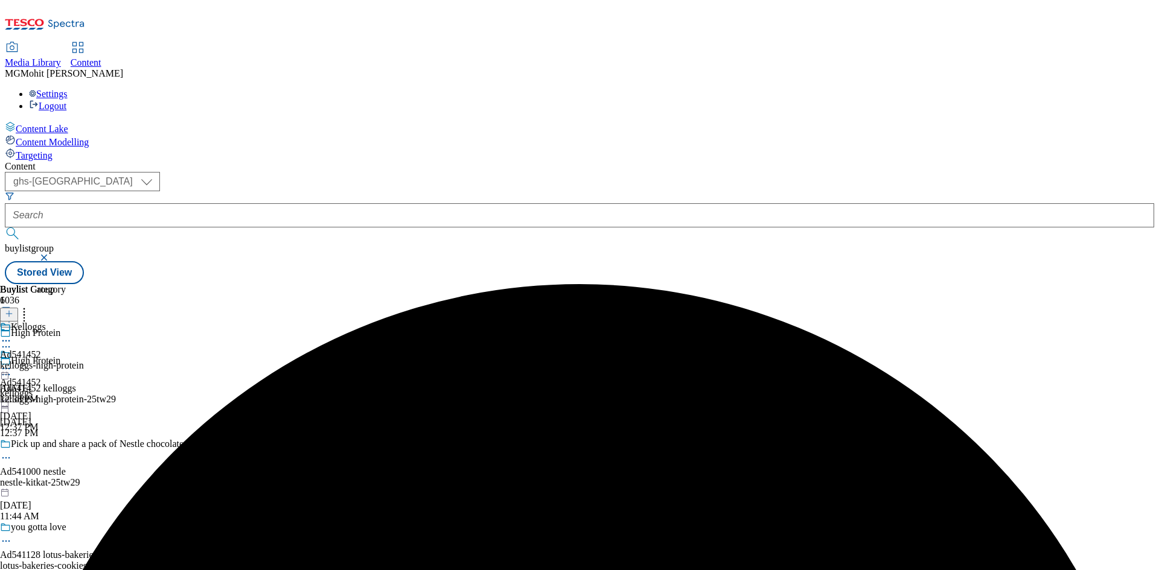
click at [84, 360] on div "kelloggs-high-protein" at bounding box center [42, 365] width 84 height 11
click at [13, 310] on icon at bounding box center [9, 314] width 8 height 8
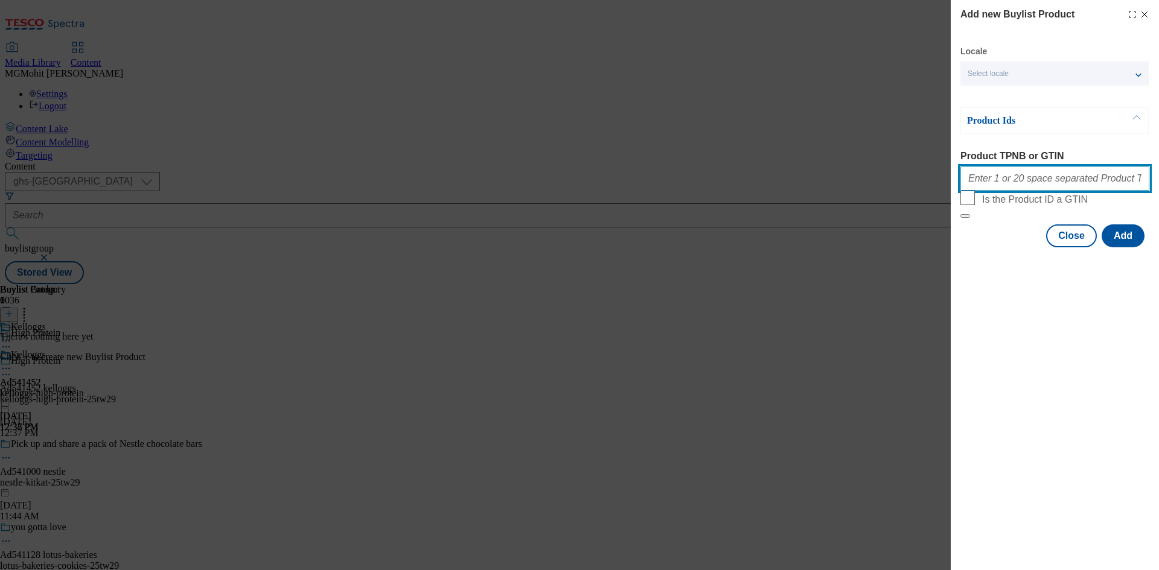
click at [979, 181] on input "Product TPNB or GTIN" at bounding box center [1054, 179] width 189 height 24
paste input "96494450 96710056 96637857 86322657 87870651 85258078 85509047 86460821 8787336…"
type input "96494450 96710056 96637857 86322657 87870651 85258078 85509047 86460821 8787336…"
click at [1122, 248] on button "Add" at bounding box center [1123, 236] width 43 height 23
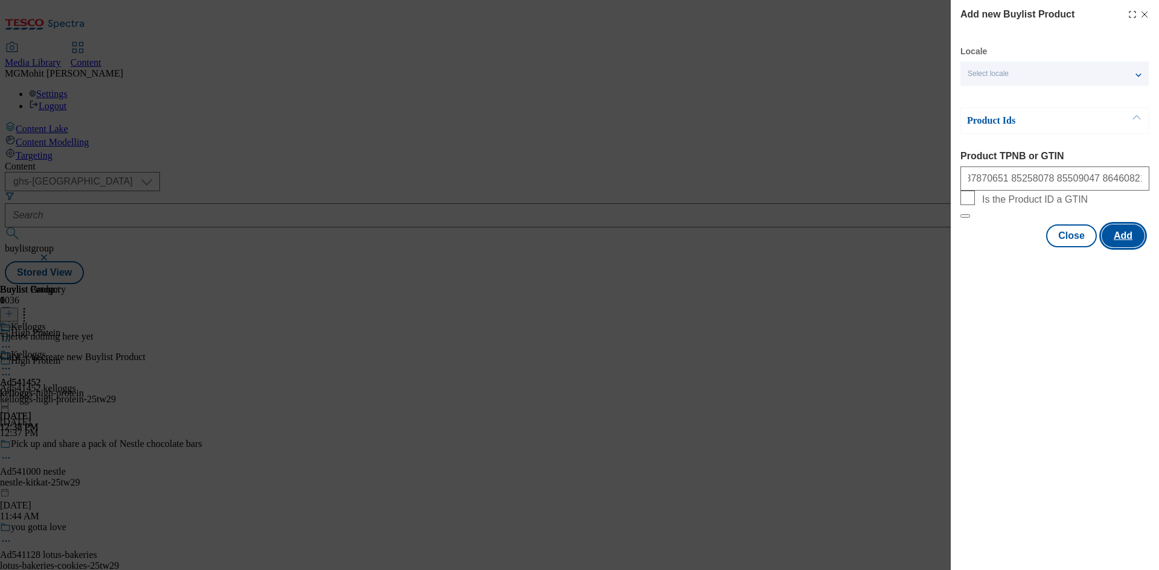
scroll to position [0, 0]
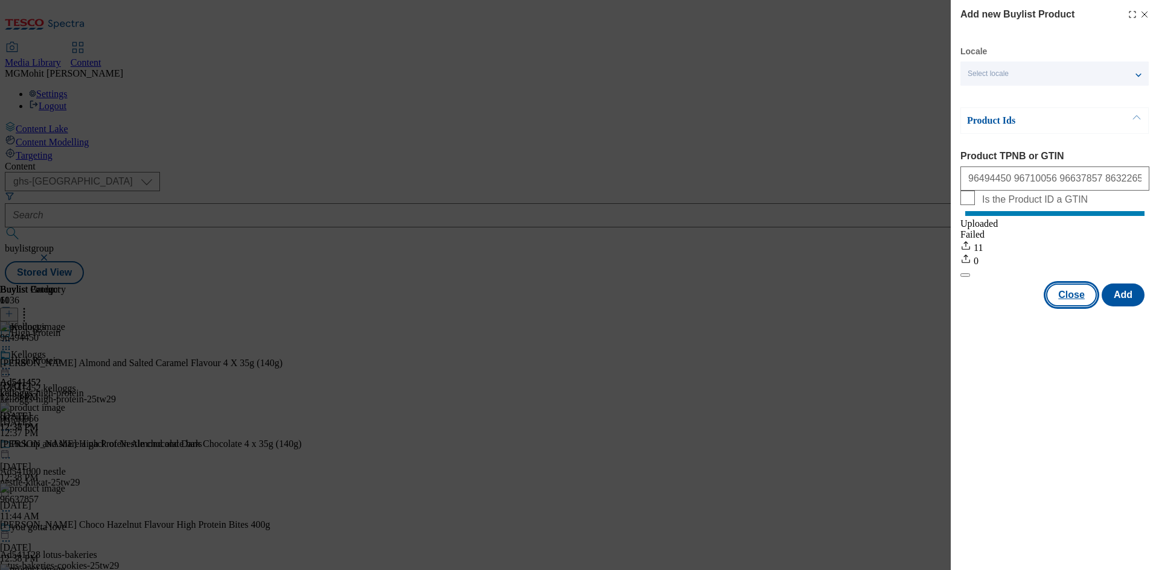
click at [1078, 307] on button "Close" at bounding box center [1071, 295] width 51 height 23
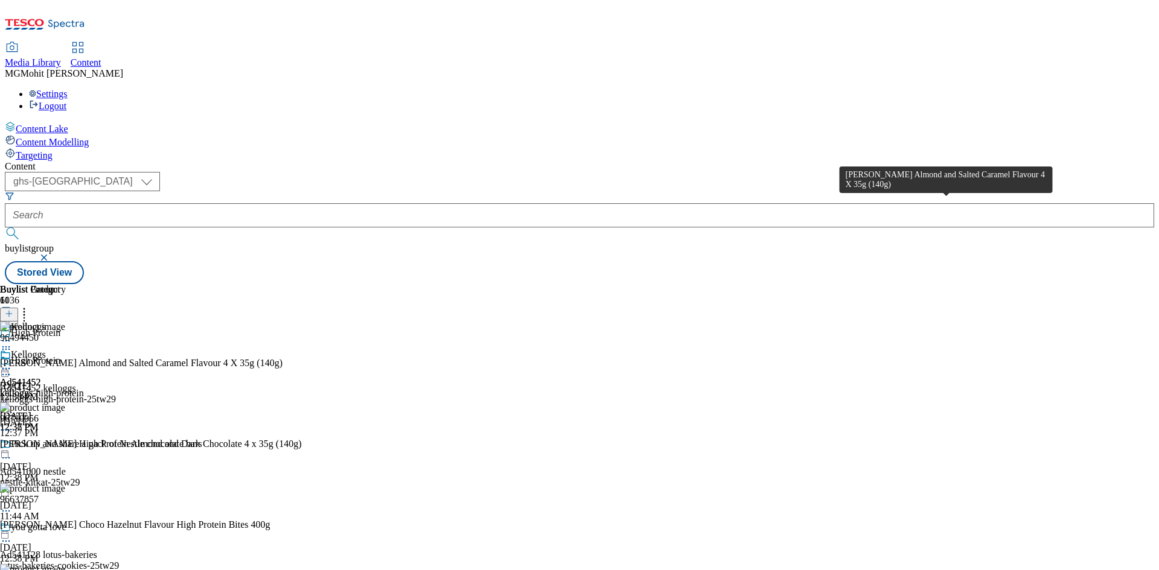
click at [283, 358] on div "[PERSON_NAME] Almond and Salted Caramel Flavour 4 X 35g (140g)" at bounding box center [141, 363] width 283 height 11
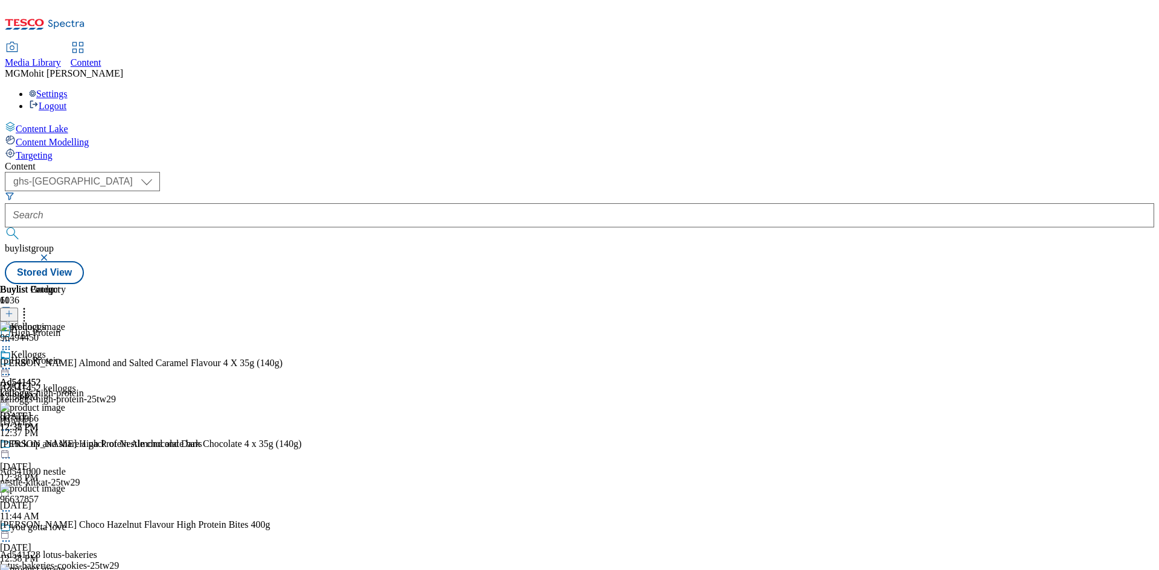
click at [12, 363] on icon at bounding box center [6, 369] width 12 height 12
click at [51, 390] on span "Edit" at bounding box center [44, 394] width 14 height 9
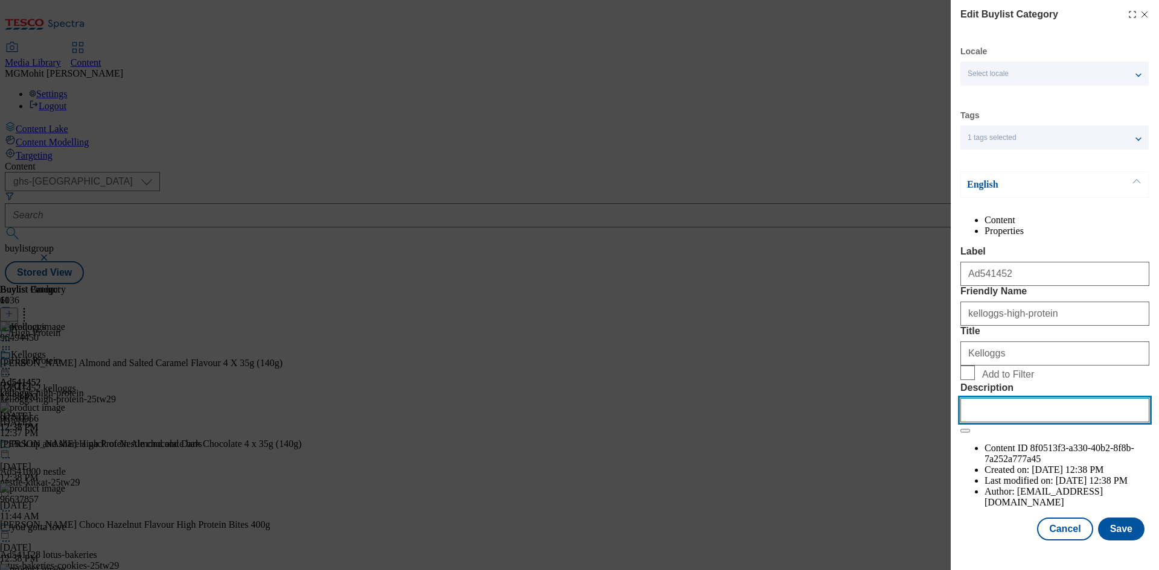
click at [1006, 423] on input "Description" at bounding box center [1054, 410] width 189 height 24
paste input "[PERSON_NAME] Almond and Salted Caramel Flavour 4 X 35g (140g)"
type input "[PERSON_NAME] Almond and Salted Caramel Flavour 4 X 35g (140g)"
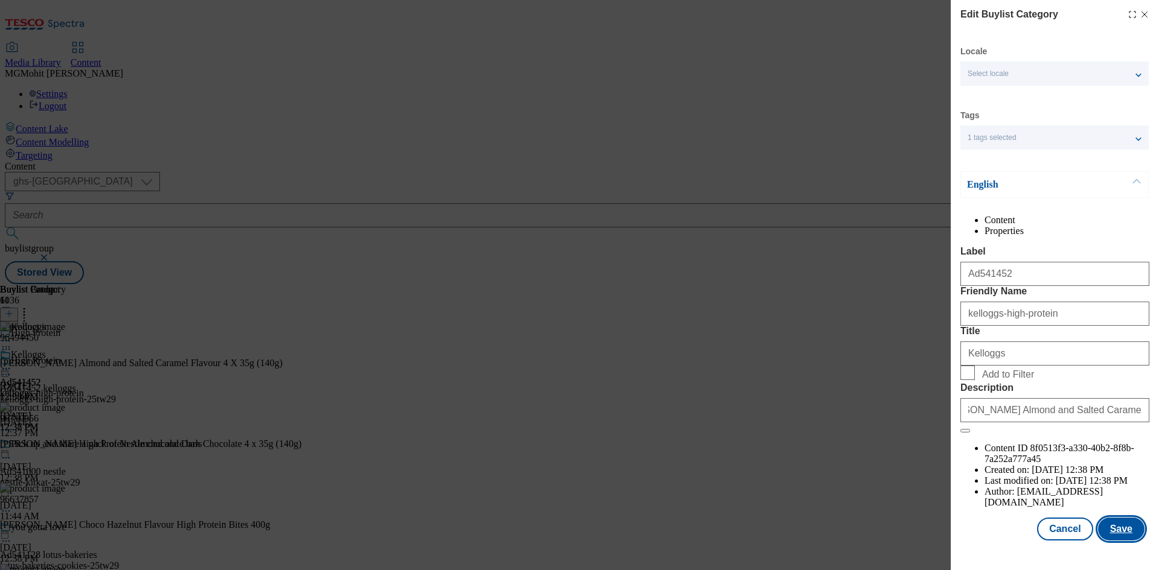
click at [1110, 540] on button "Save" at bounding box center [1121, 529] width 46 height 23
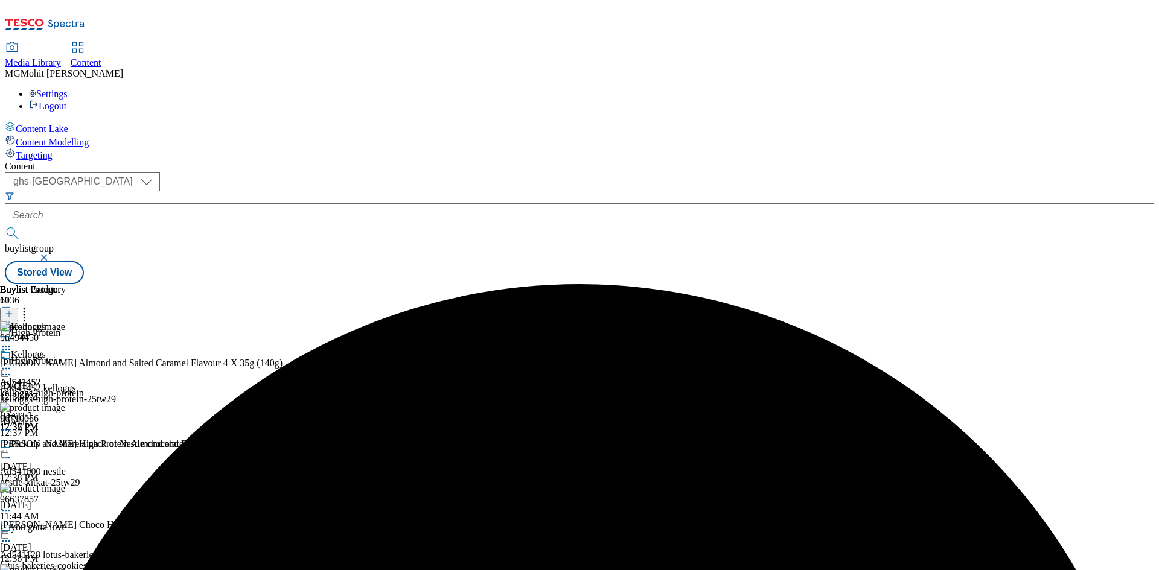
click at [12, 363] on icon at bounding box center [6, 369] width 12 height 12
click at [51, 390] on span "Edit" at bounding box center [44, 394] width 14 height 9
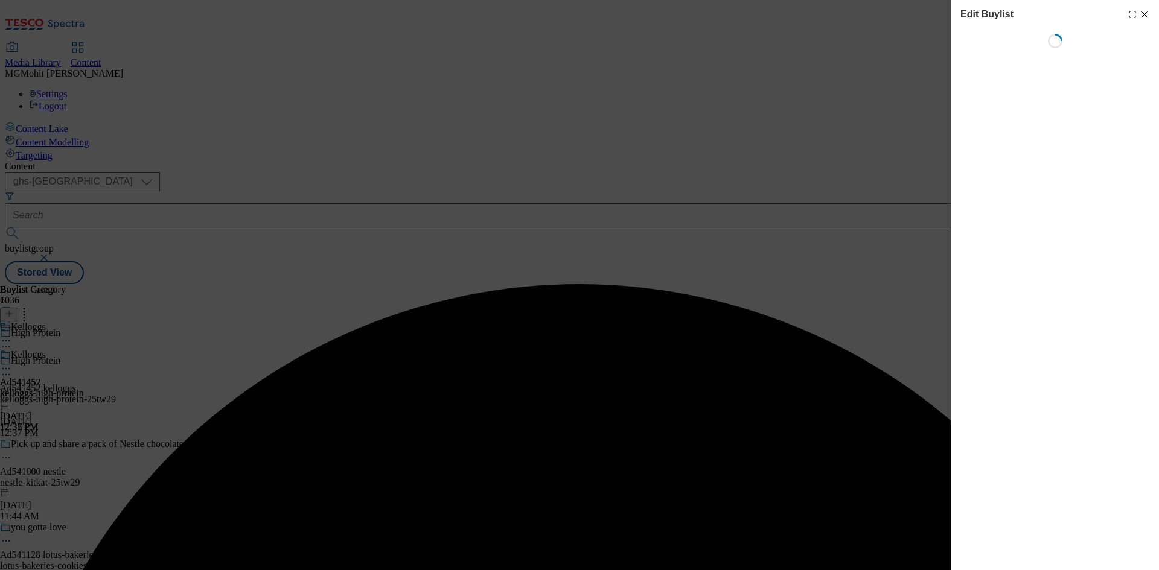
select select "tactical"
select select "supplier funded short term 1-3 weeks"
select select "dunnhumby"
select select "Banner"
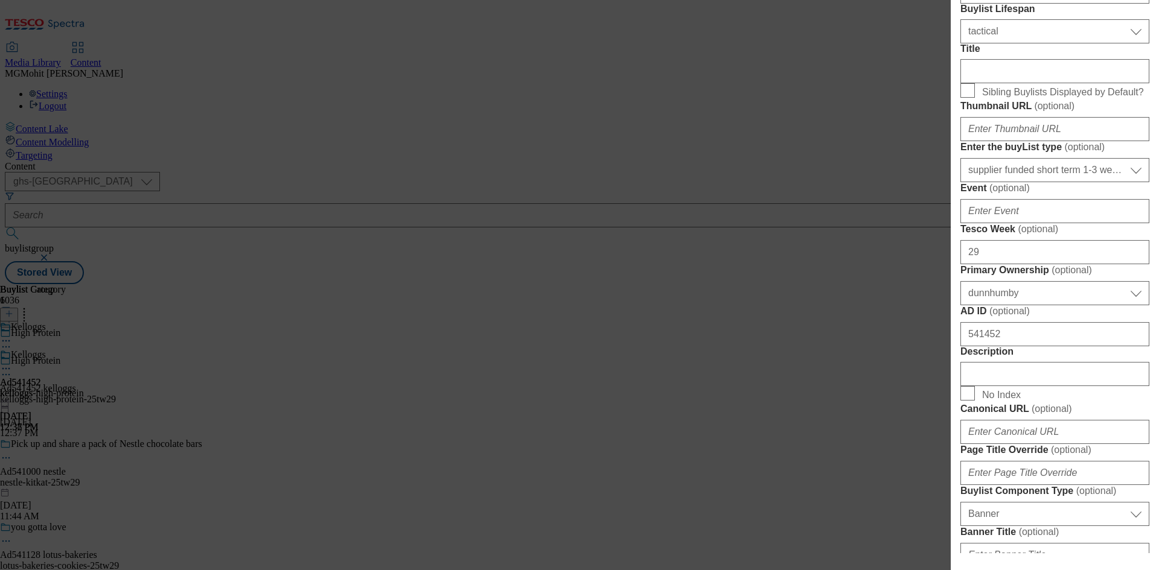
scroll to position [483, 0]
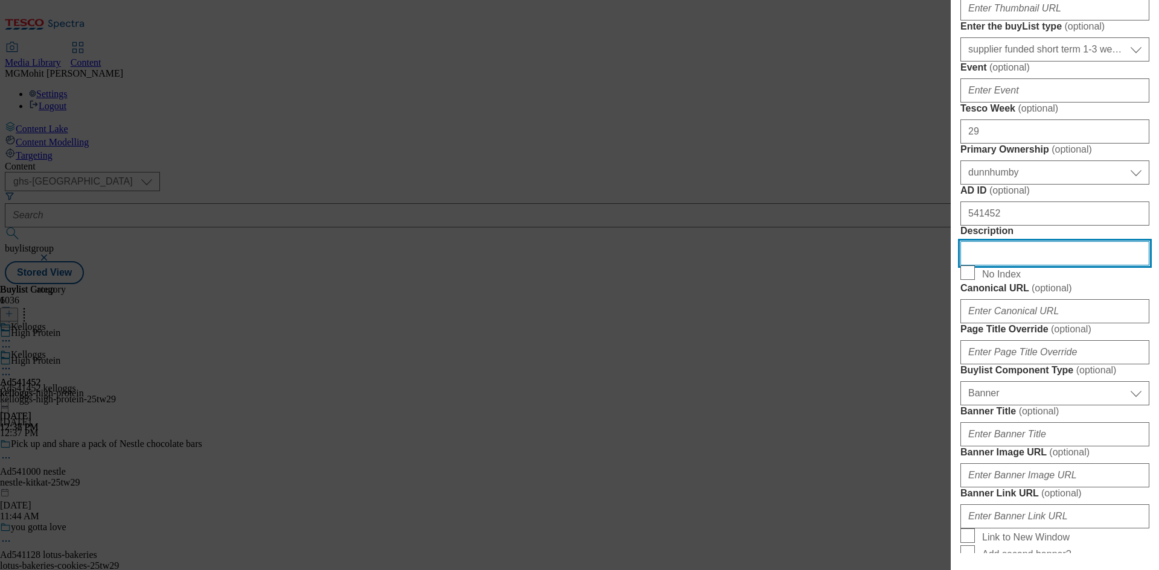
click at [1004, 266] on input "Description" at bounding box center [1054, 253] width 189 height 24
paste input "[PERSON_NAME] Almond and Salted Caramel Flavour 4 X 35g (140g)"
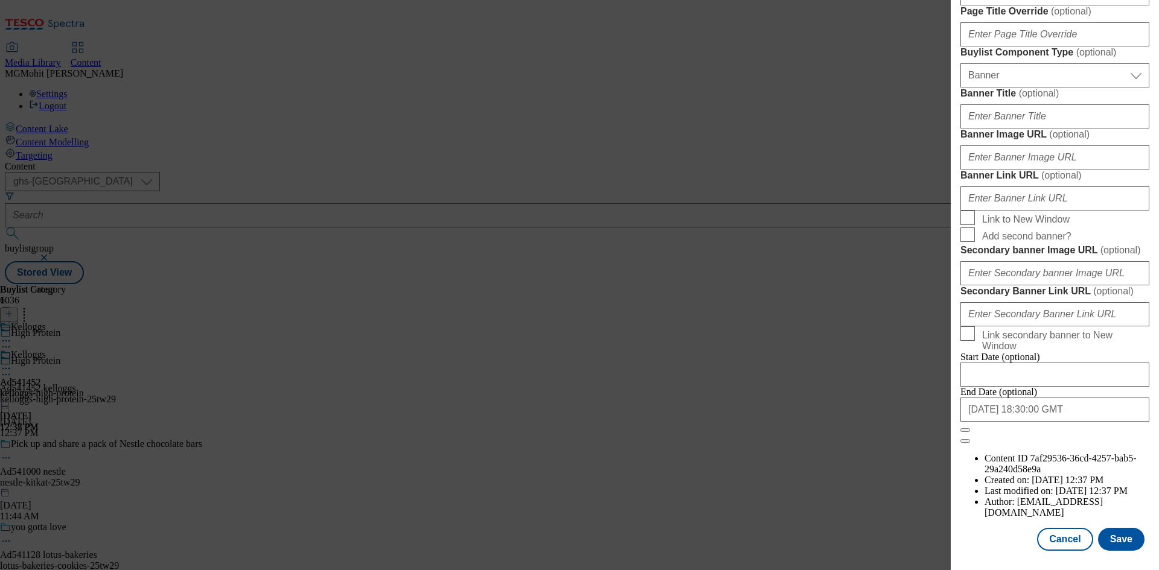
scroll to position [1250, 0]
type input "[PERSON_NAME] Almond and Salted Caramel Flavour 4 X 35g (140g)"
click at [1110, 537] on button "Save" at bounding box center [1121, 539] width 46 height 23
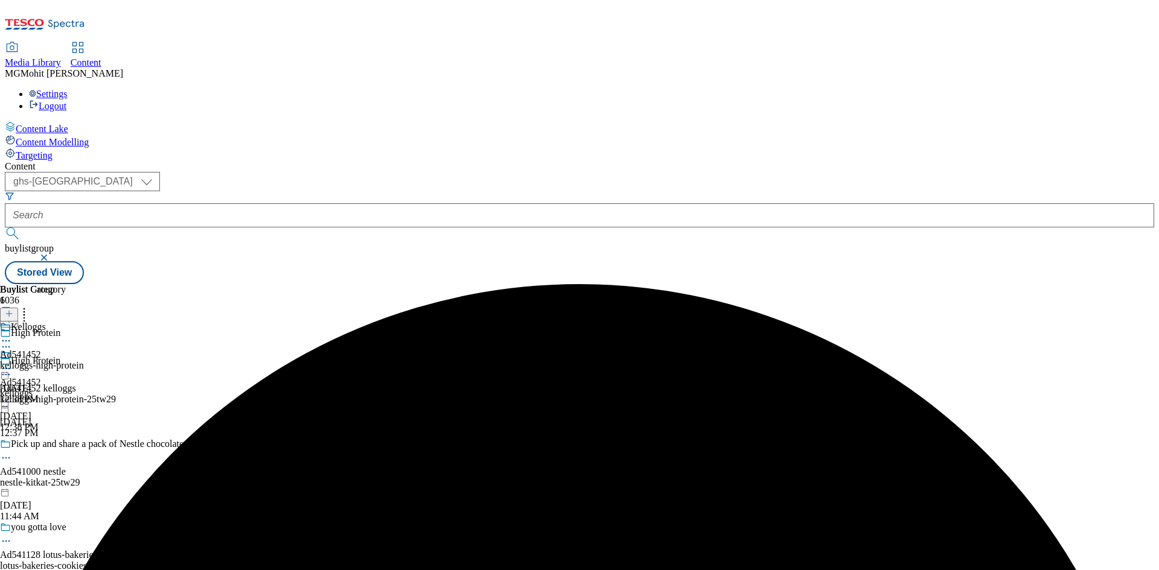
click at [12, 369] on icon at bounding box center [6, 375] width 12 height 12
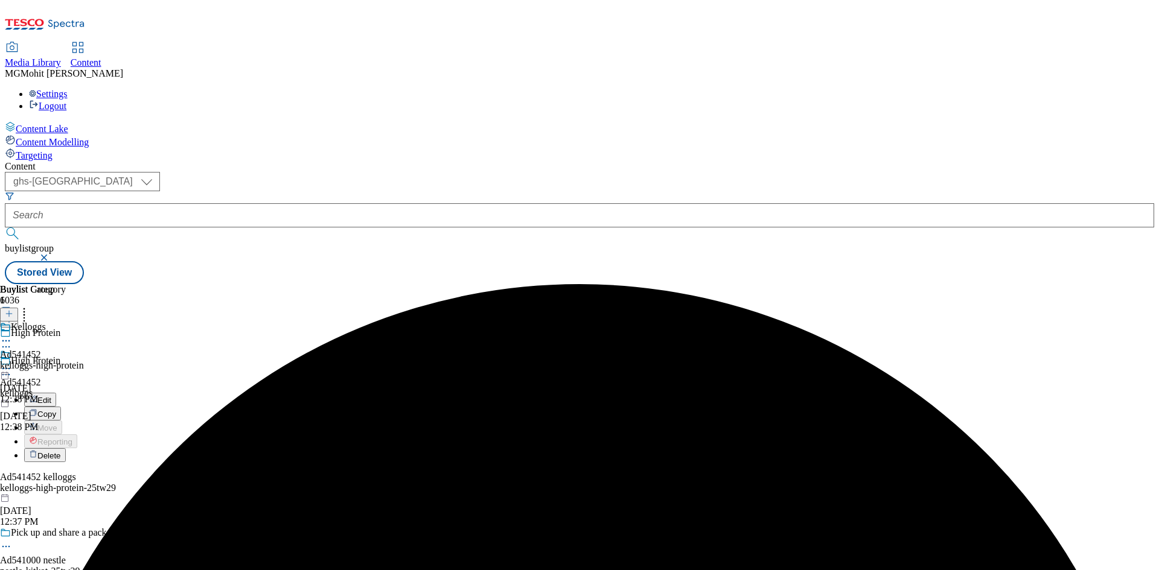
click at [51, 396] on span "Edit" at bounding box center [44, 400] width 14 height 9
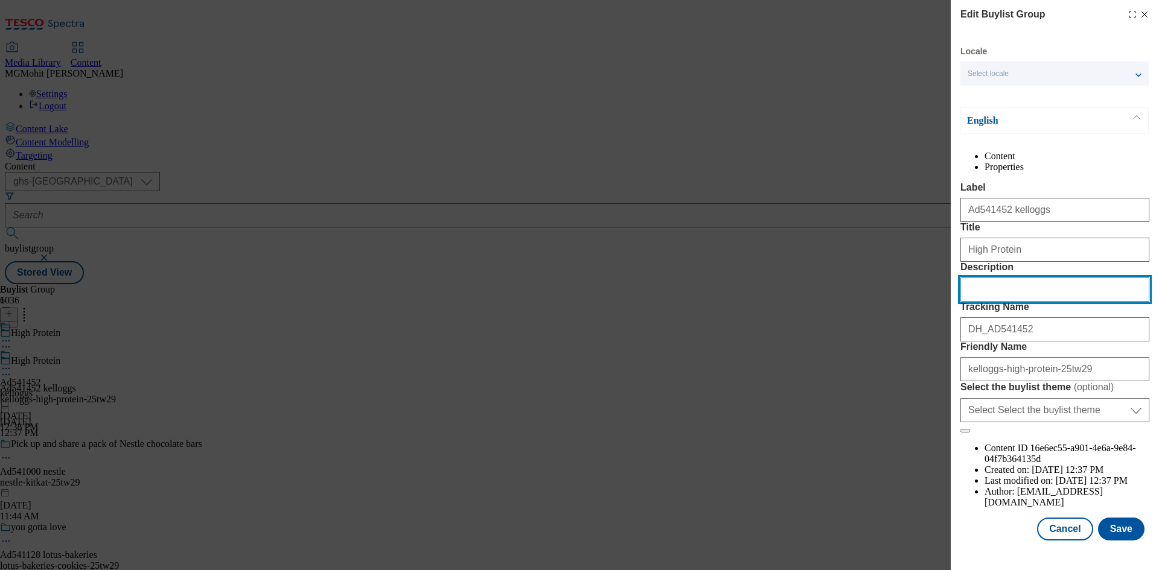
click at [1011, 302] on input "Description" at bounding box center [1054, 290] width 189 height 24
paste input "[PERSON_NAME] Almond and Salted Caramel Flavour 4 X 35g (140g)"
type input "[PERSON_NAME] Almond and Salted Caramel Flavour 4 X 35g (140g)"
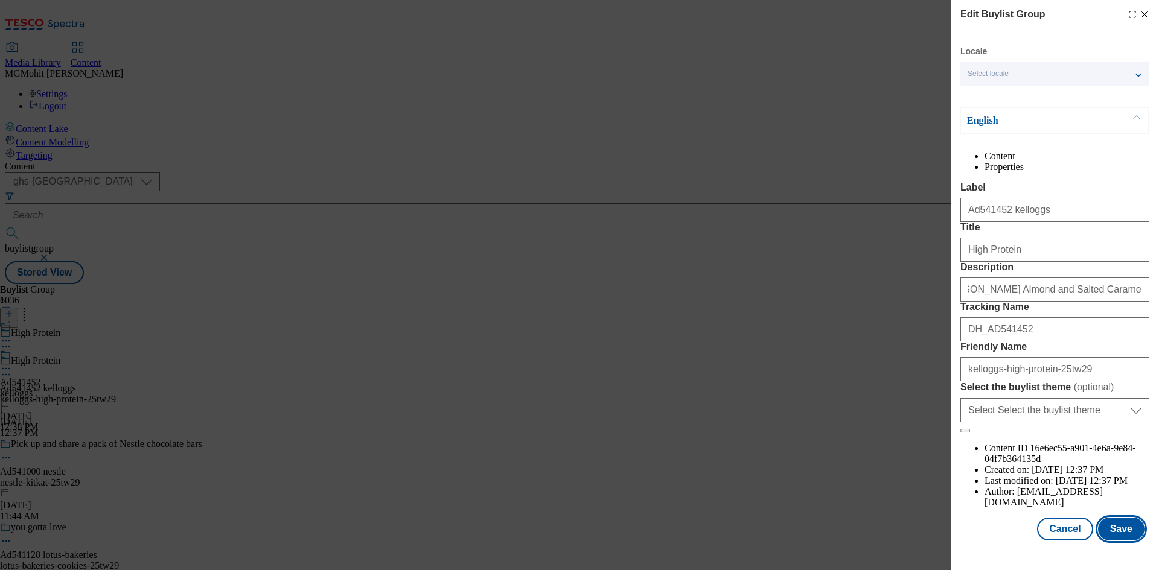
click at [1115, 540] on button "Save" at bounding box center [1121, 529] width 46 height 23
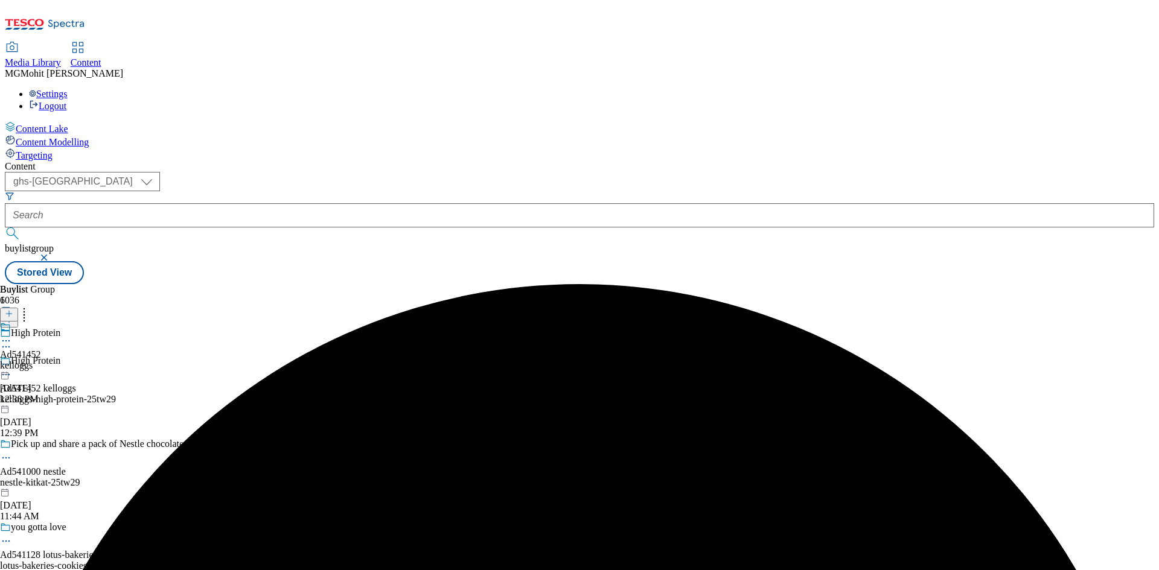
click at [12, 335] on icon at bounding box center [6, 341] width 12 height 12
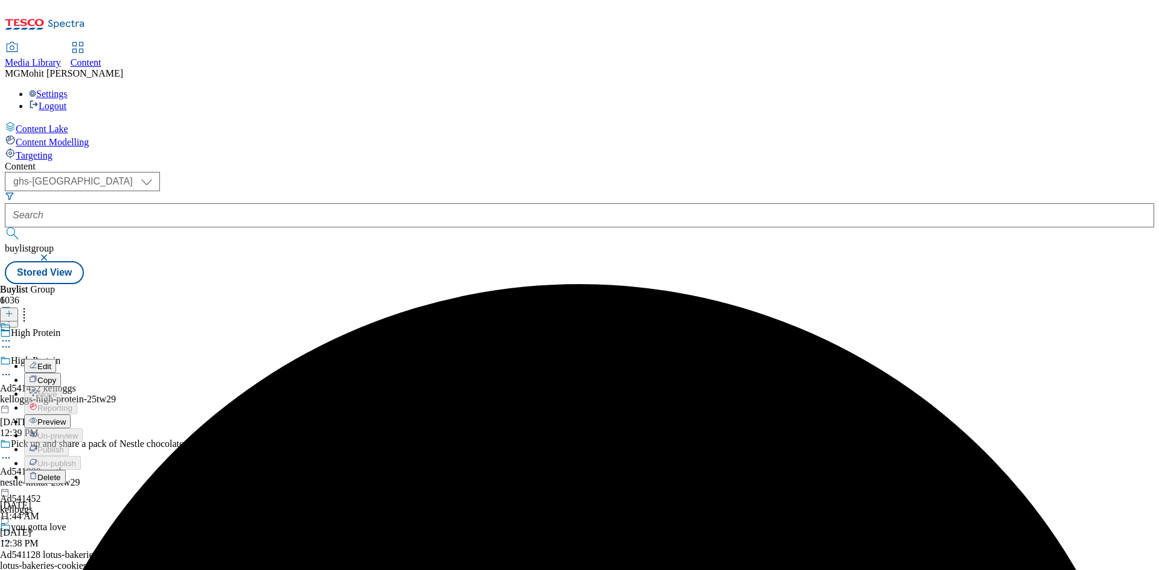
click at [71, 415] on button "Preview" at bounding box center [47, 422] width 46 height 14
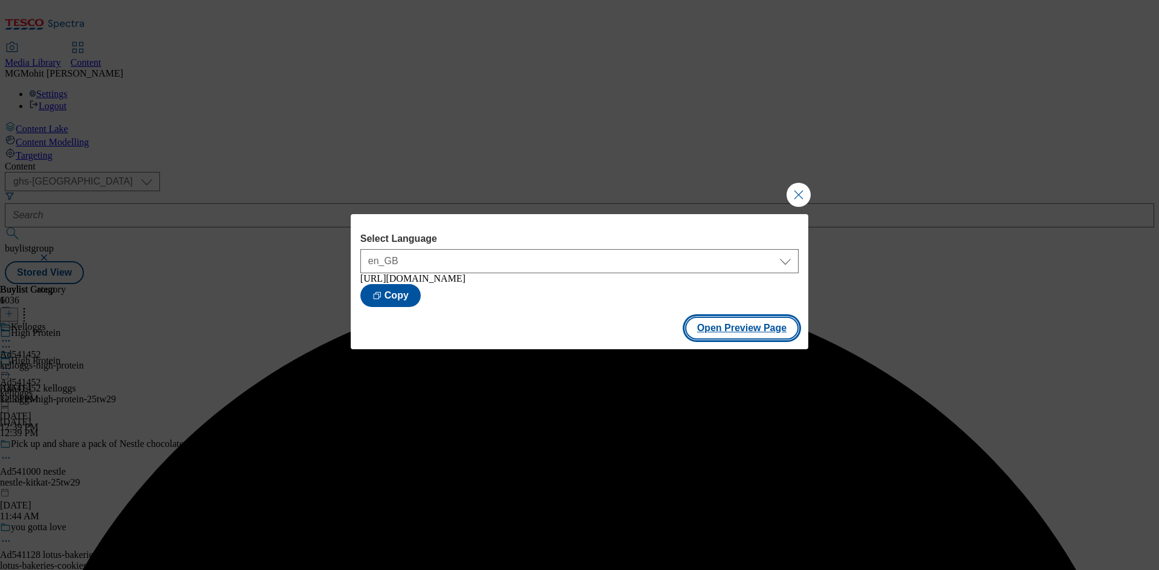
click at [740, 329] on button "Open Preview Page" at bounding box center [742, 328] width 114 height 23
click at [801, 188] on button "Close Modal" at bounding box center [799, 195] width 24 height 24
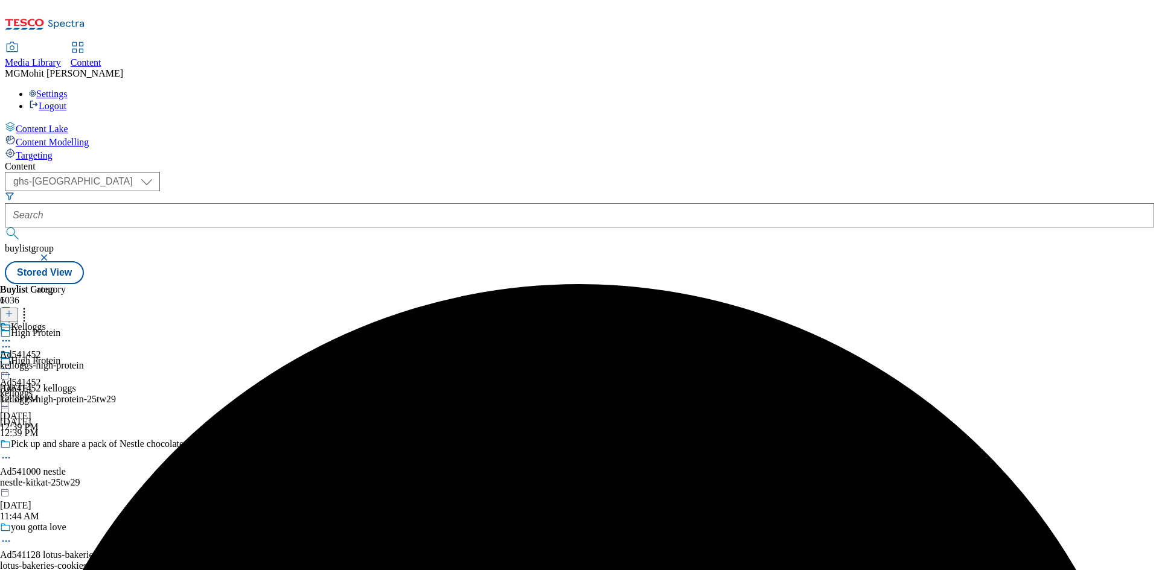
click at [12, 363] on icon at bounding box center [6, 369] width 12 height 12
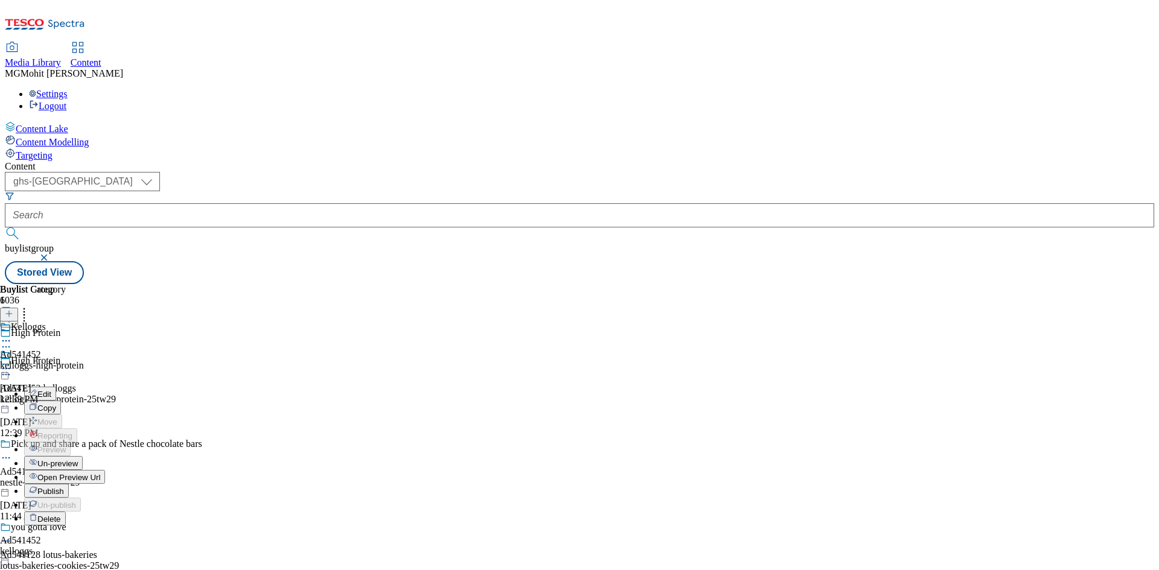
click at [64, 487] on span "Publish" at bounding box center [50, 491] width 27 height 9
